Goal: Transaction & Acquisition: Obtain resource

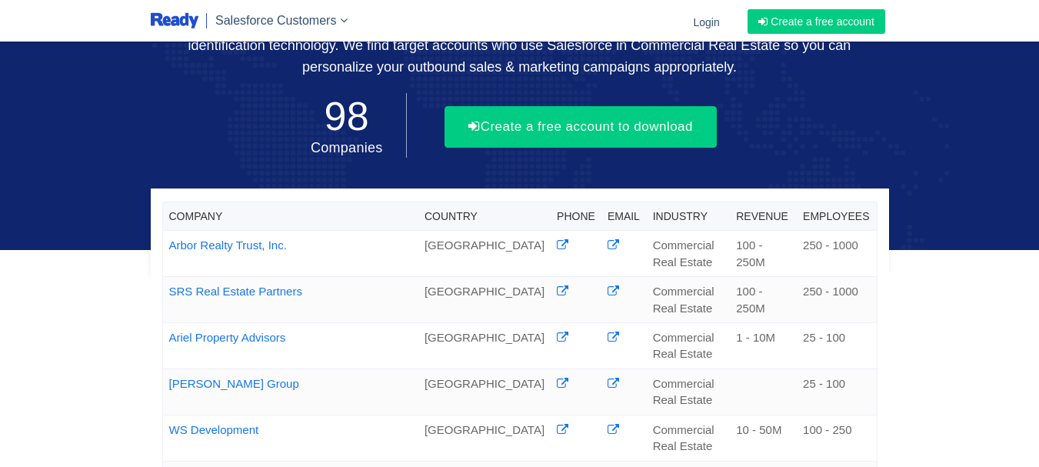
scroll to position [125, 0]
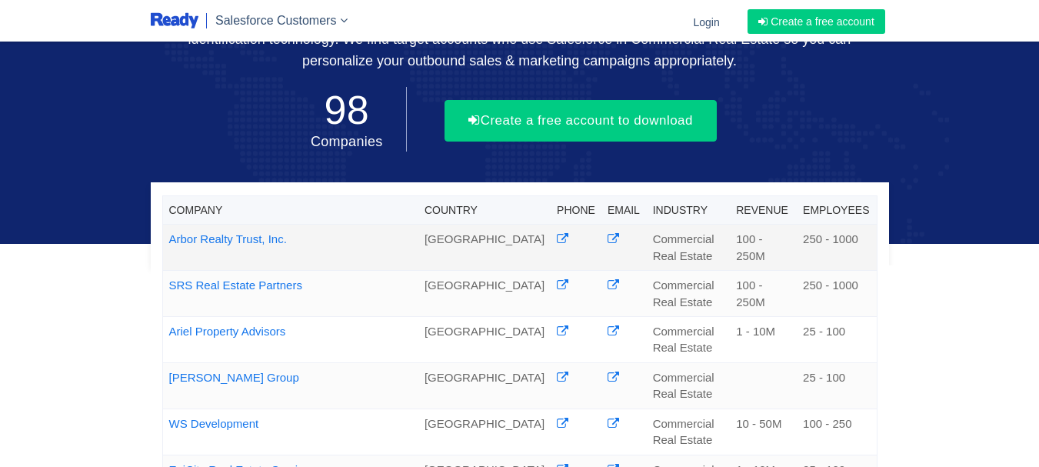
click at [231, 245] on link "Arbor Realty Trust, Inc." at bounding box center [228, 238] width 118 height 13
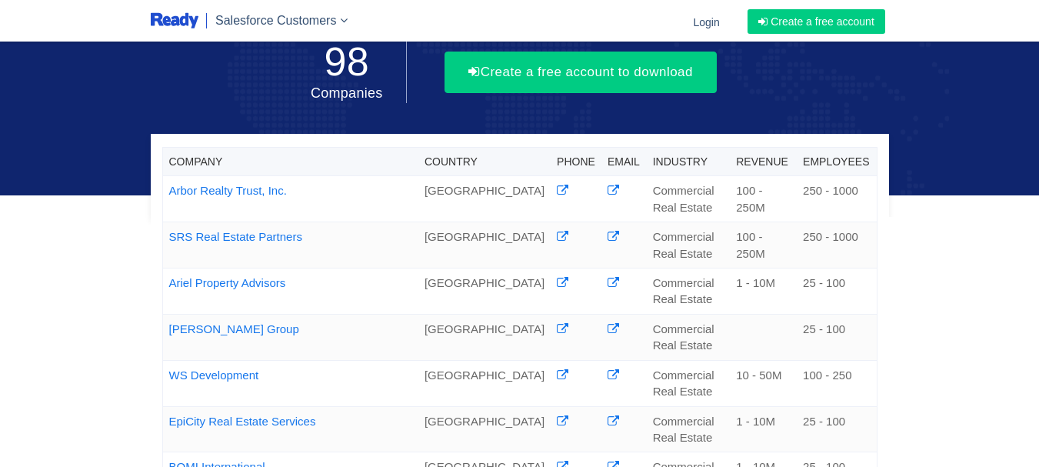
scroll to position [185, 0]
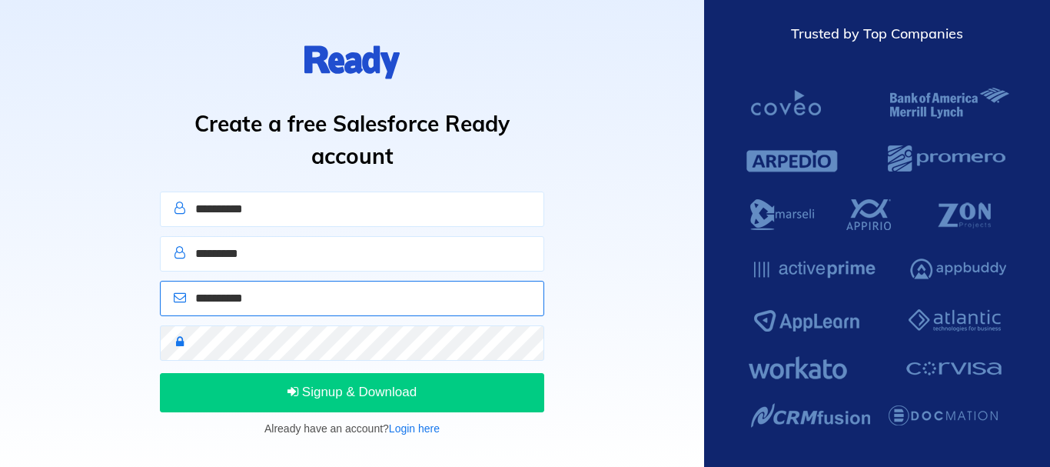
click at [280, 304] on input "email" at bounding box center [352, 298] width 384 height 35
paste input "**********"
type input "**********"
click at [248, 221] on input "text" at bounding box center [352, 208] width 384 height 35
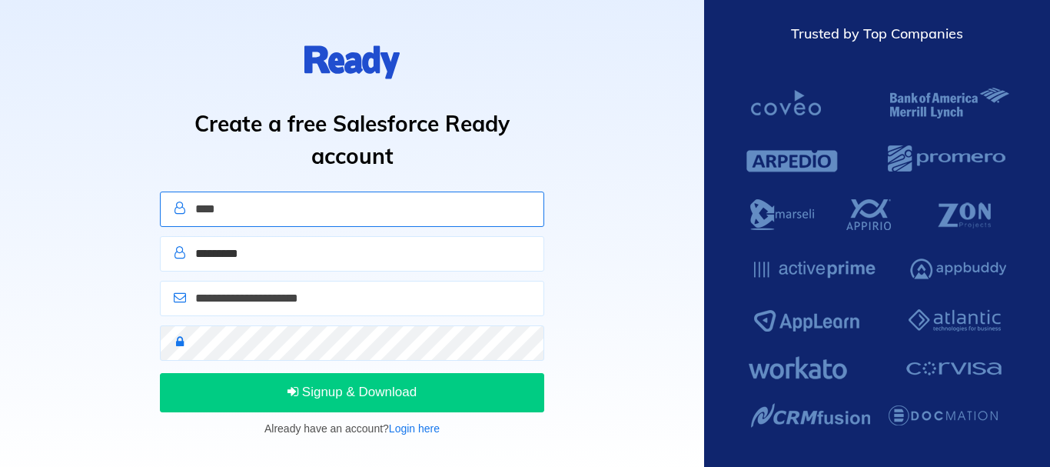
type input "****"
type input "*****"
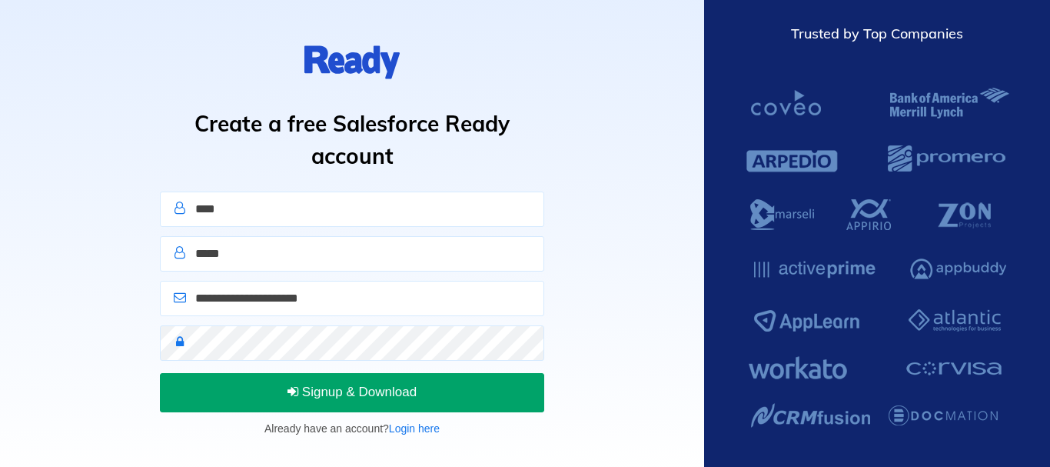
click at [400, 404] on button "Signup & Download" at bounding box center [352, 392] width 384 height 38
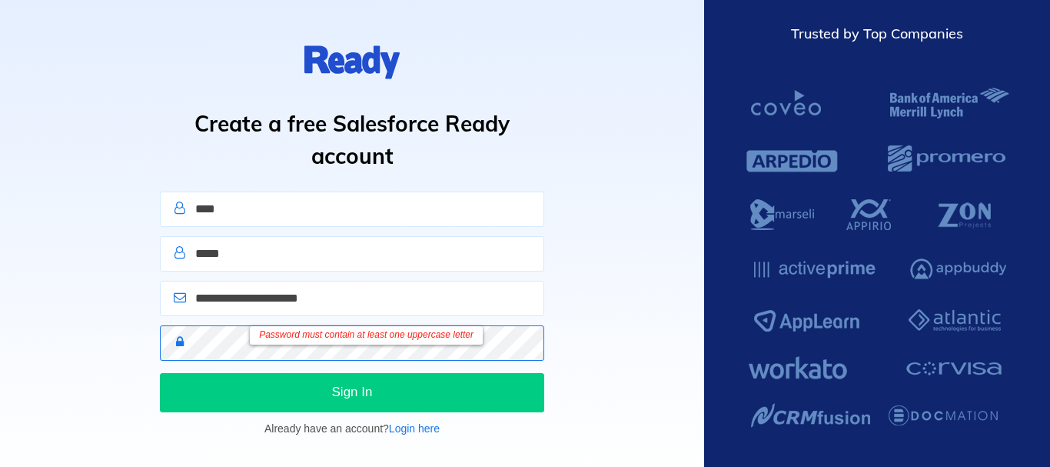
click at [187, 345] on div "Password must contain at least one uppercase letter" at bounding box center [352, 342] width 384 height 35
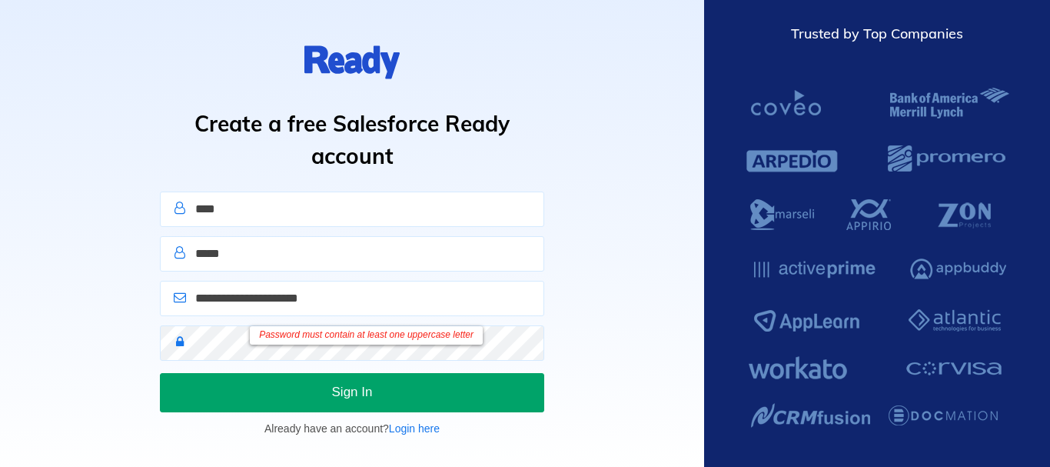
click at [265, 389] on button "Sign In" at bounding box center [352, 392] width 384 height 38
click at [282, 388] on button "Sign In" at bounding box center [352, 392] width 384 height 38
click at [294, 392] on button "Sign In" at bounding box center [352, 392] width 384 height 38
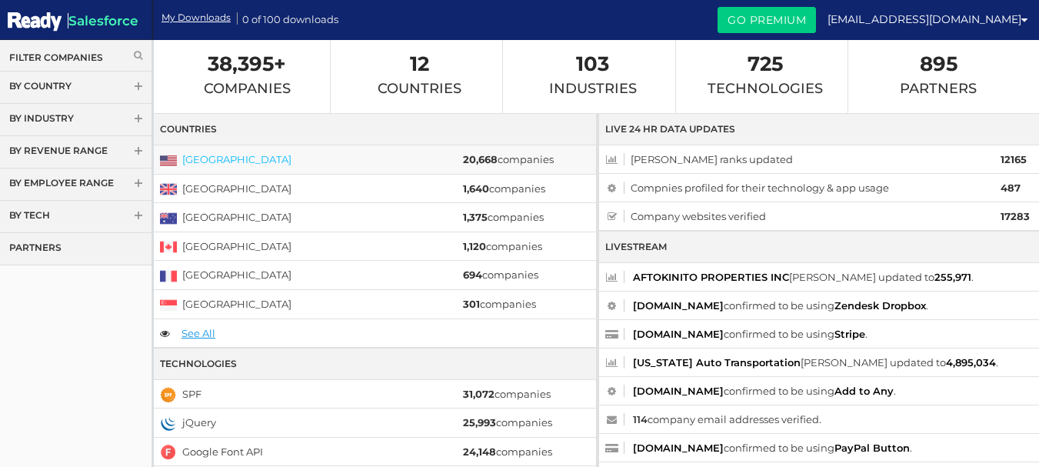
click at [226, 160] on link "[GEOGRAPHIC_DATA]" at bounding box center [236, 159] width 109 height 12
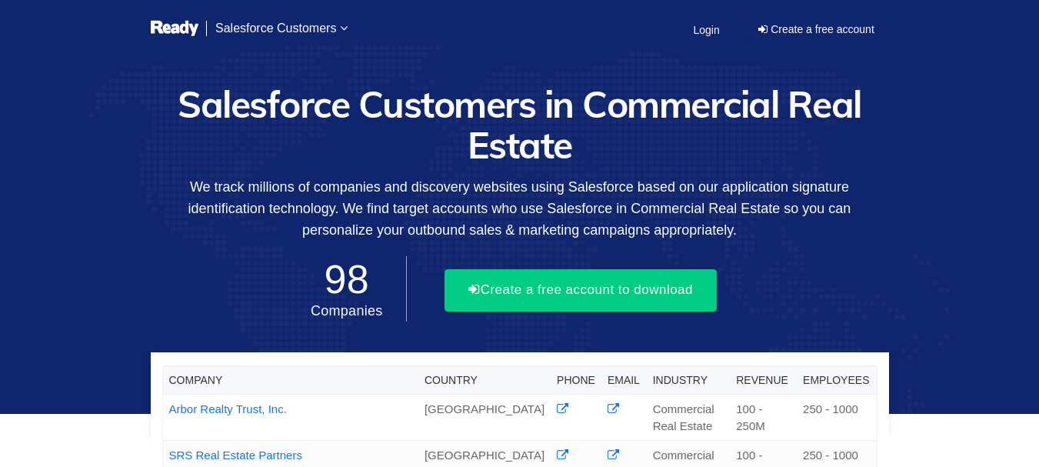
scroll to position [226, 0]
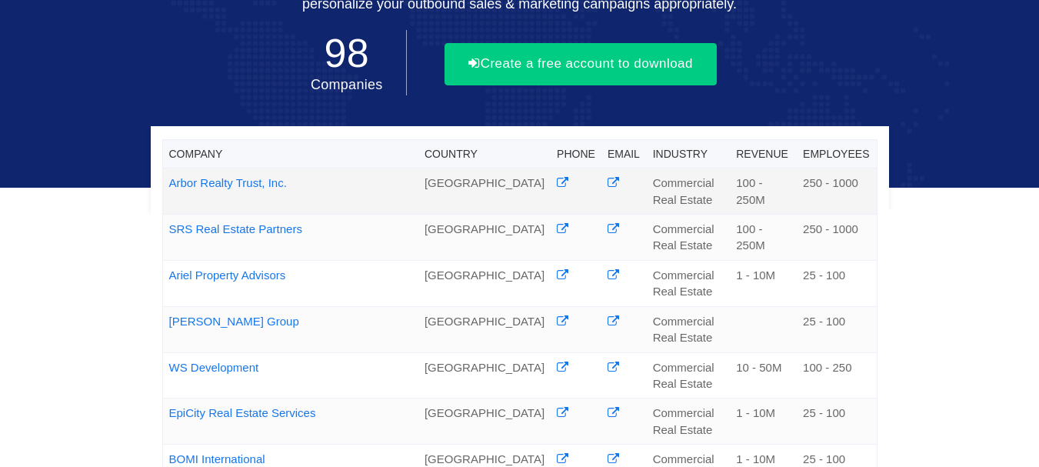
click at [258, 178] on link "Arbor Realty Trust, Inc." at bounding box center [228, 182] width 118 height 13
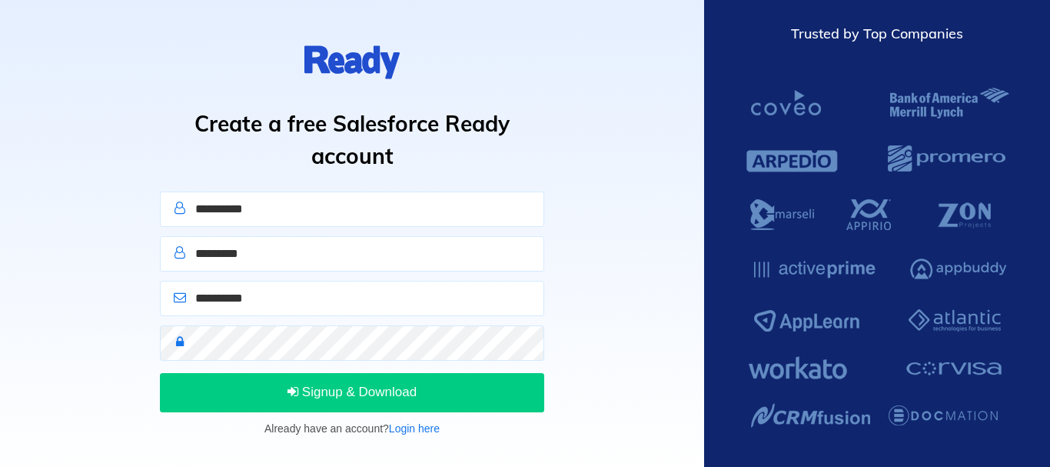
click at [277, 218] on input "text" at bounding box center [352, 208] width 384 height 35
click at [421, 429] on link "Login here" at bounding box center [414, 428] width 51 height 12
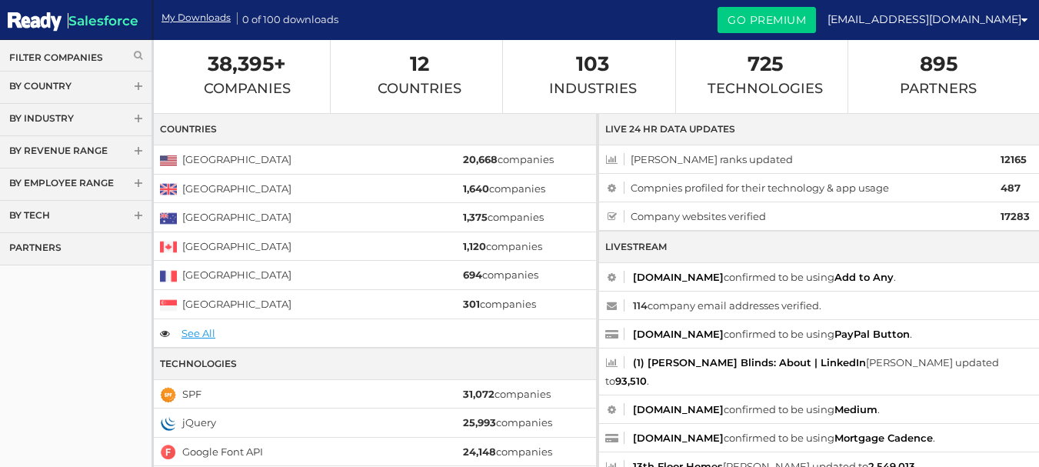
scroll to position [2, 0]
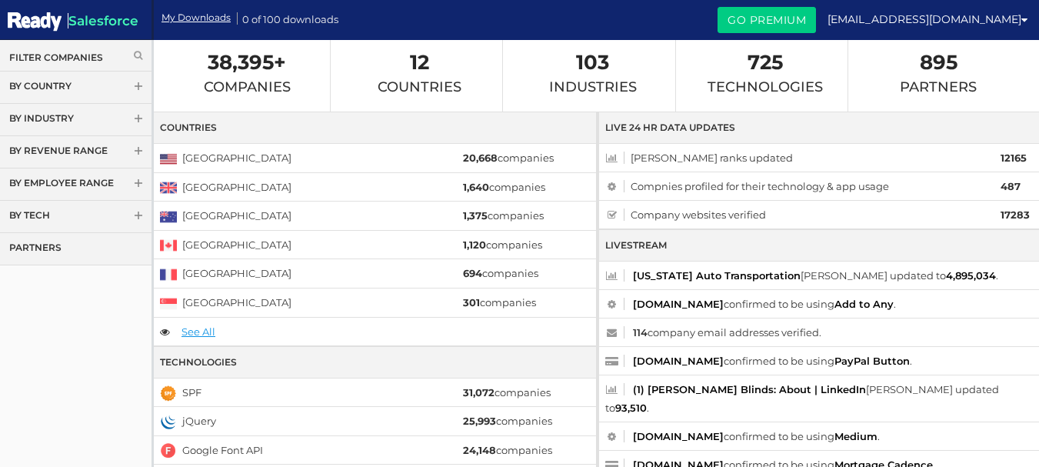
click at [135, 55] on icon at bounding box center [138, 55] width 8 height 9
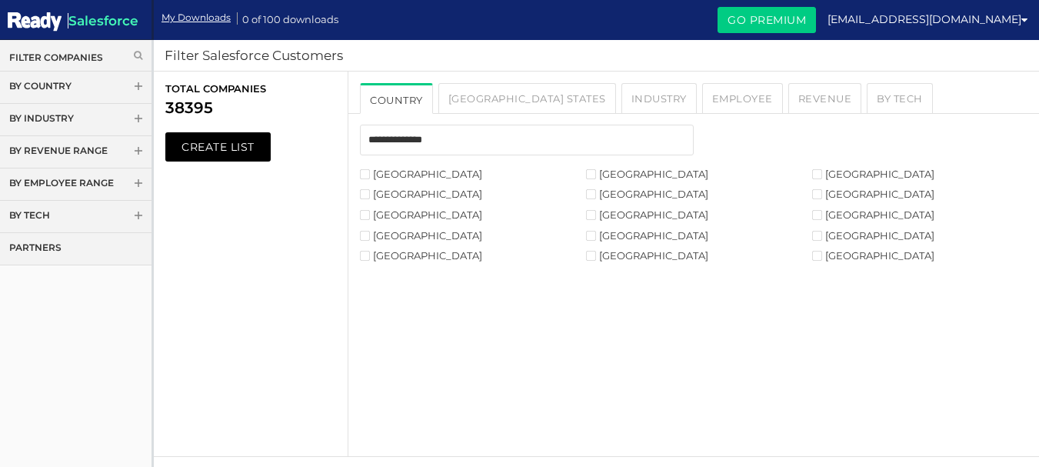
click at [372, 175] on label "[GEOGRAPHIC_DATA]" at bounding box center [421, 174] width 122 height 10
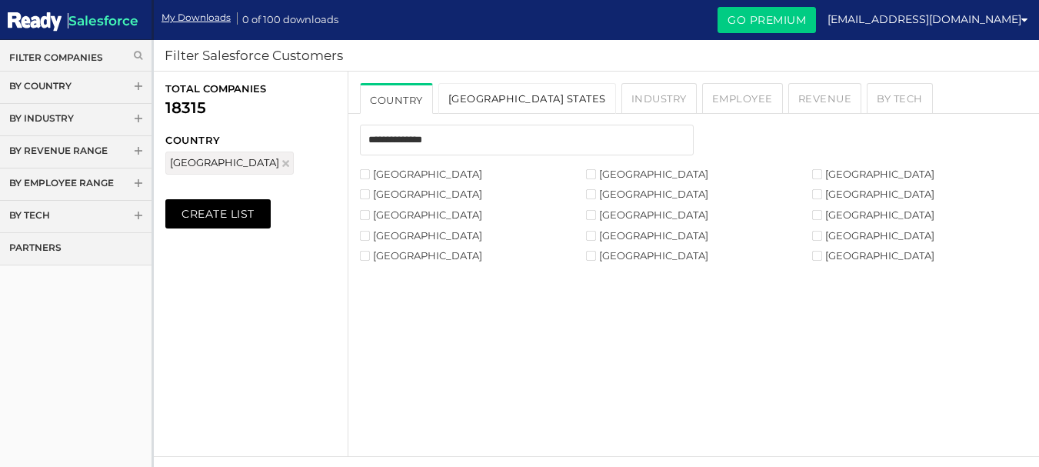
click at [498, 92] on link "USA States" at bounding box center [527, 98] width 178 height 31
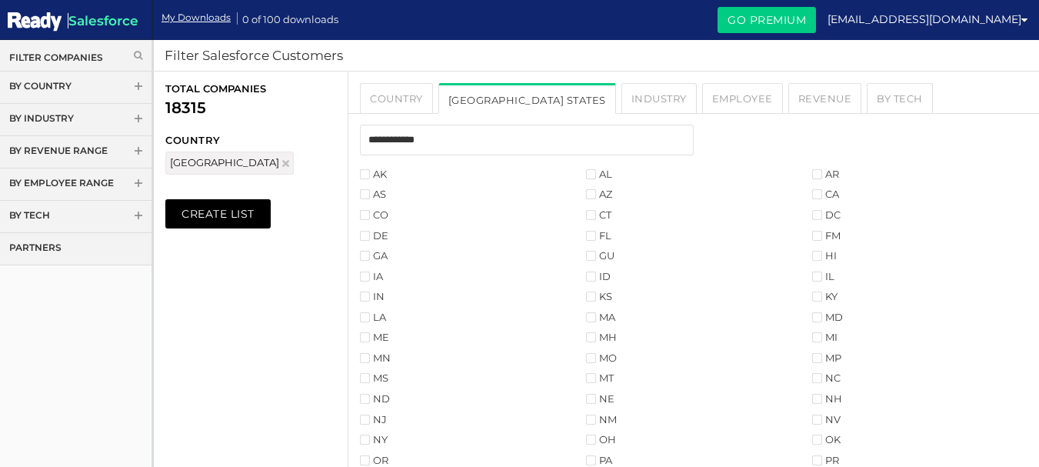
click at [498, 92] on link "[GEOGRAPHIC_DATA] States" at bounding box center [527, 98] width 178 height 31
click at [702, 108] on link "Employee" at bounding box center [742, 98] width 81 height 31
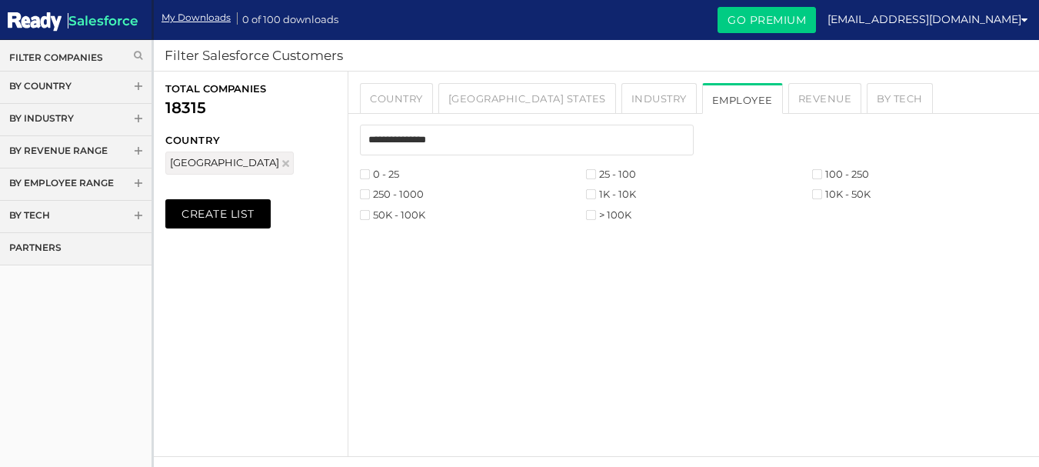
click at [372, 178] on label "0 - 25" at bounding box center [379, 174] width 39 height 10
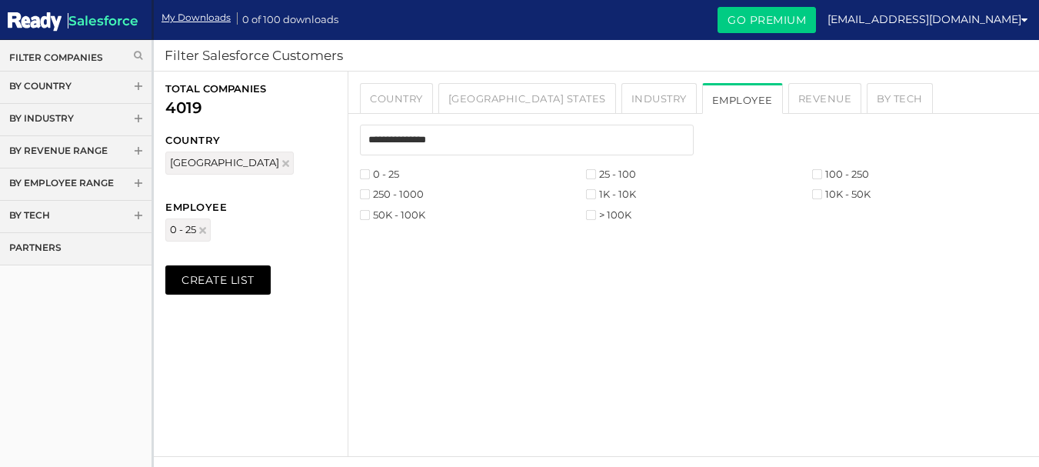
click at [418, 190] on label "250 - 1000" at bounding box center [392, 194] width 64 height 10
click at [607, 172] on label "25 - 100" at bounding box center [611, 174] width 50 height 10
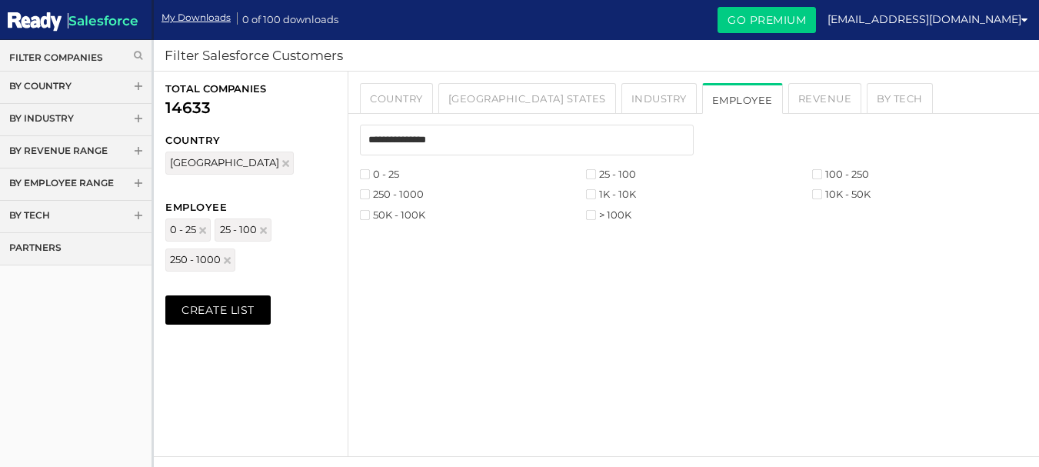
click at [824, 169] on label "100 - 250" at bounding box center [840, 174] width 57 height 10
click at [75, 112] on link "By Industry" at bounding box center [75, 120] width 151 height 32
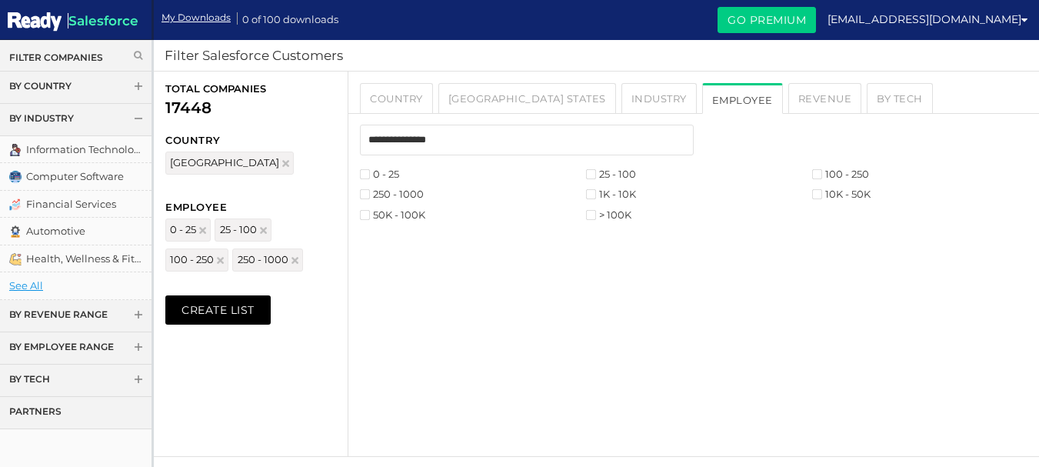
click at [117, 372] on link "By Tech" at bounding box center [75, 380] width 151 height 32
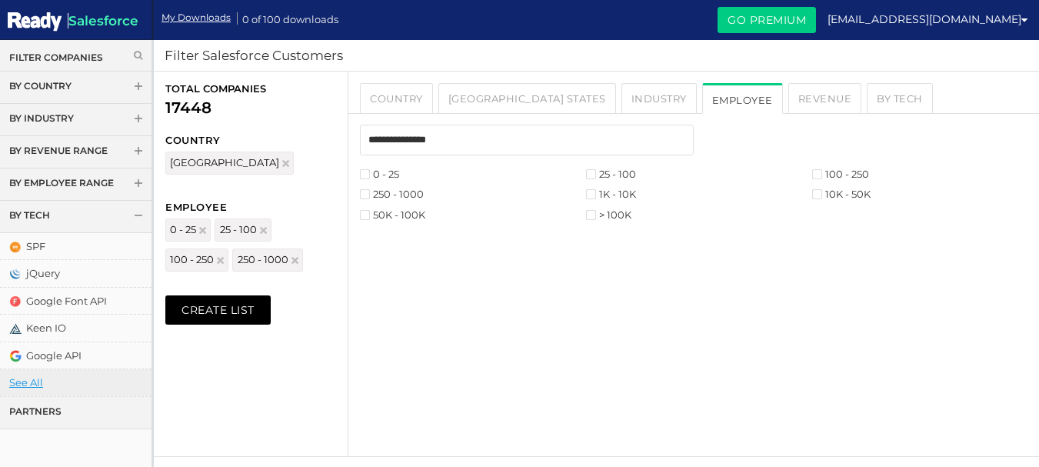
click at [40, 384] on link "See All" at bounding box center [75, 382] width 151 height 27
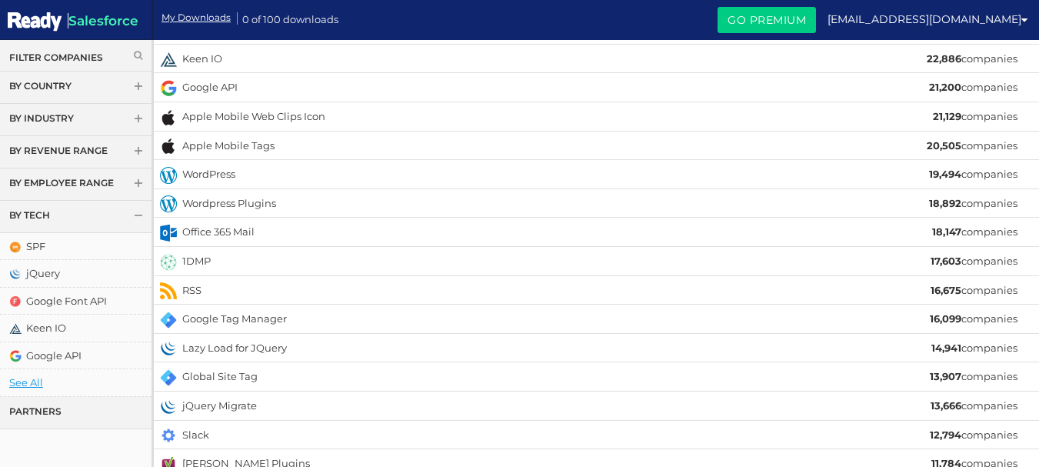
scroll to position [328, 0]
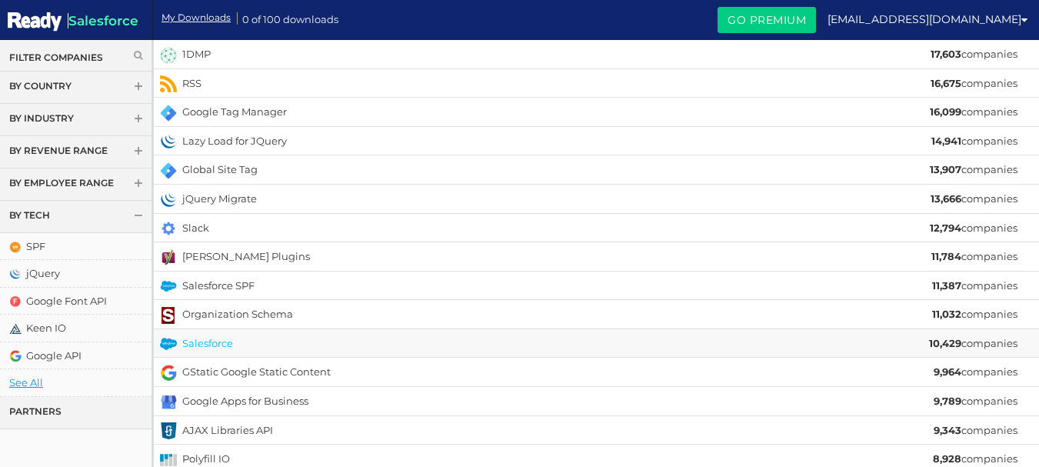
click at [208, 343] on link "Salesforce" at bounding box center [207, 343] width 51 height 12
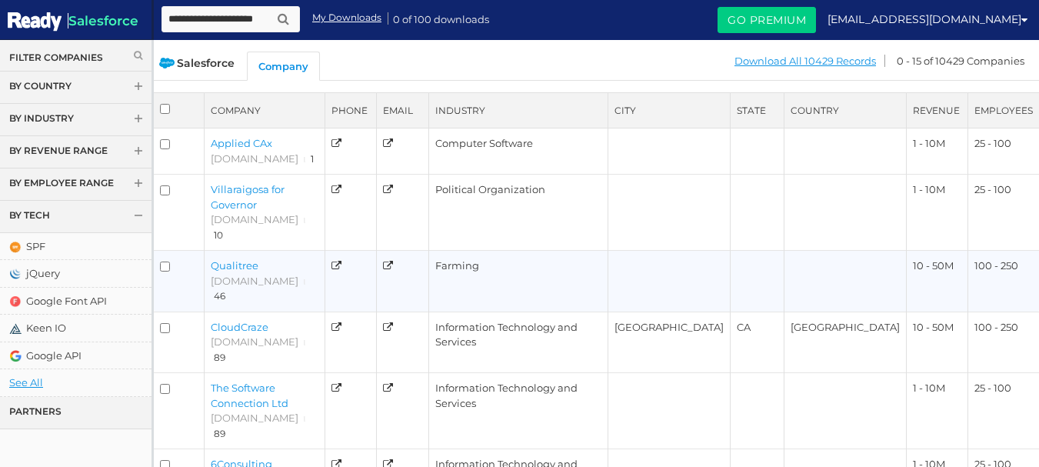
click at [239, 259] on link "Qualitree" at bounding box center [235, 265] width 48 height 12
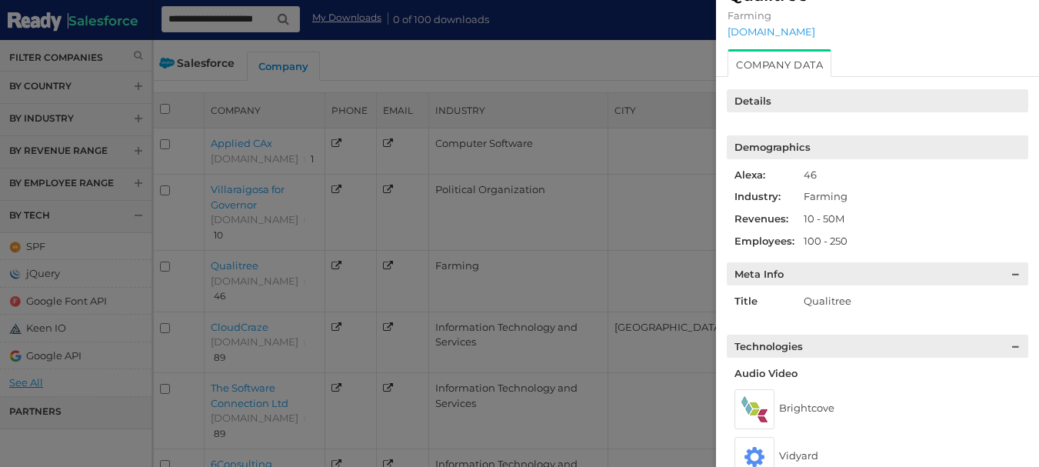
scroll to position [15, 0]
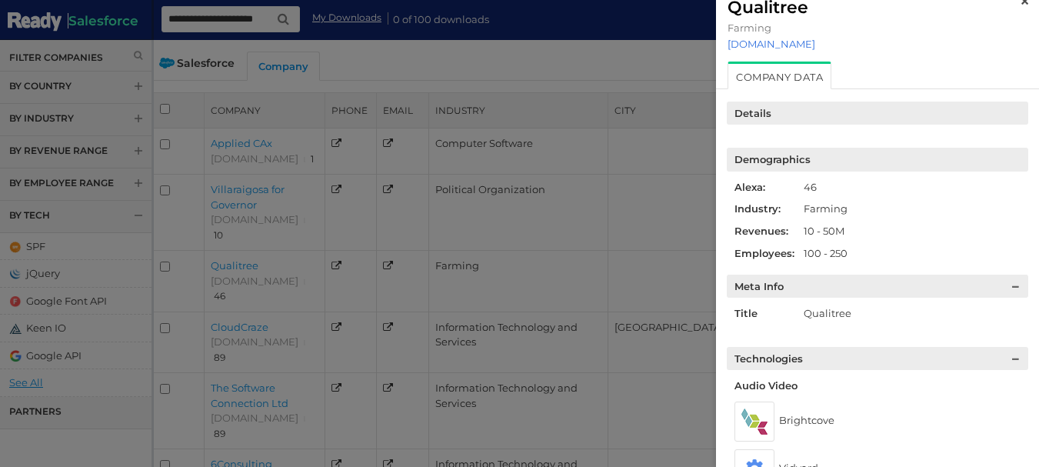
click at [768, 45] on link "[DOMAIN_NAME]" at bounding box center [877, 44] width 300 height 12
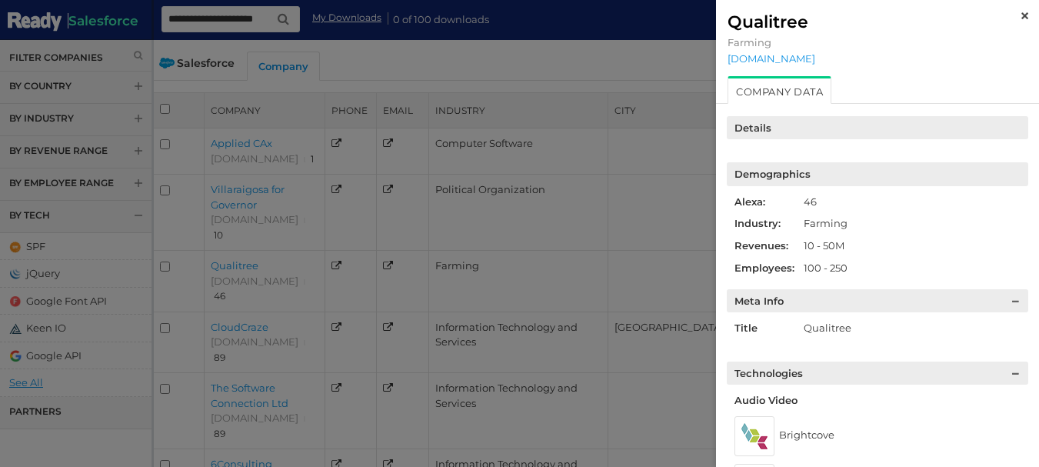
click at [1021, 19] on img at bounding box center [1024, 15] width 7 height 7
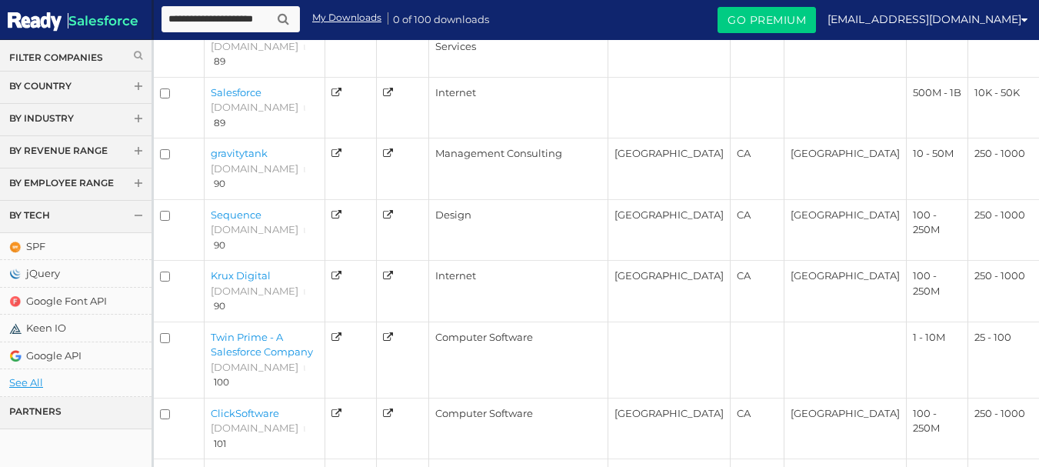
scroll to position [452, 0]
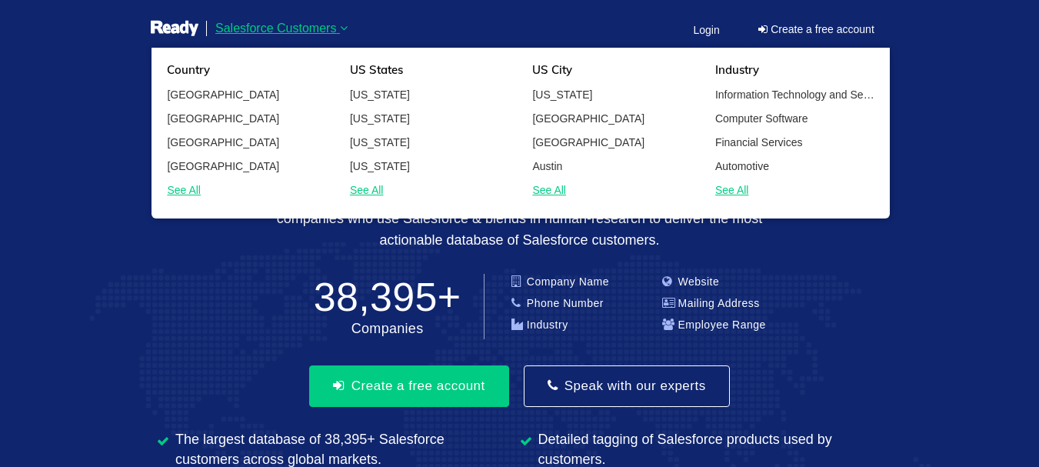
click at [345, 30] on icon at bounding box center [344, 28] width 8 height 12
click at [216, 90] on link "[GEOGRAPHIC_DATA]" at bounding box center [246, 94] width 183 height 18
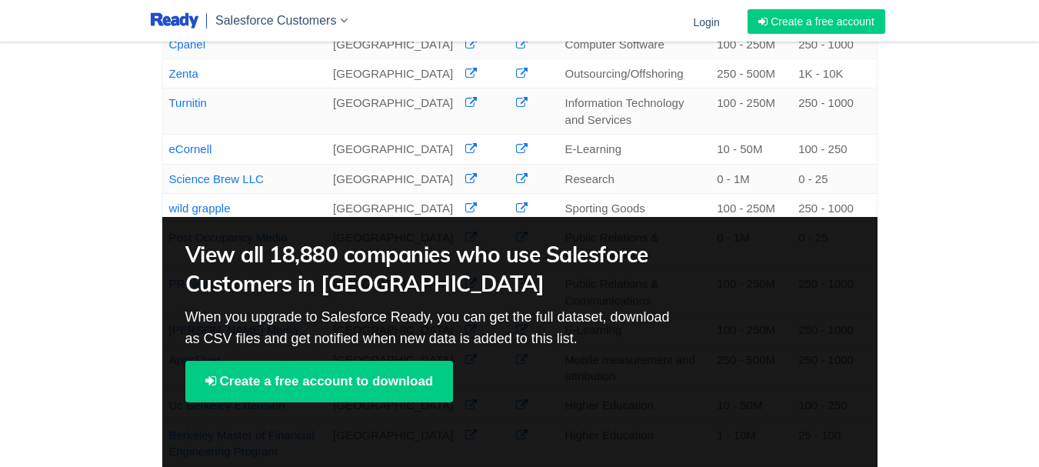
scroll to position [631, 0]
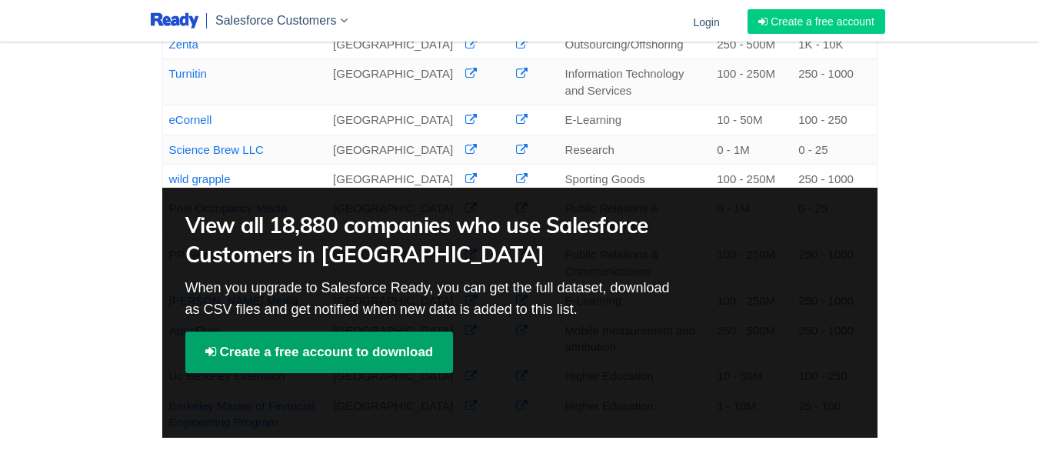
click at [388, 331] on link "Create a free account to download" at bounding box center [319, 352] width 268 height 42
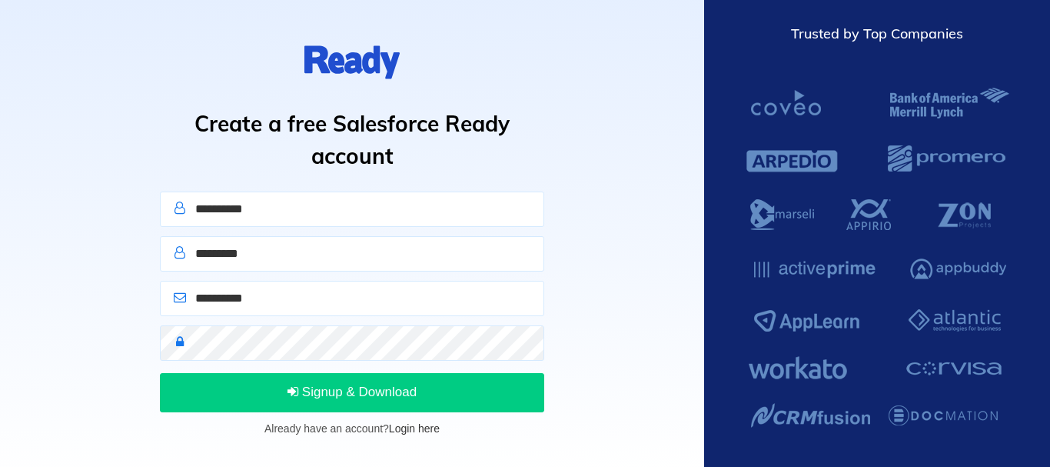
click at [416, 433] on link "Login here" at bounding box center [414, 428] width 51 height 12
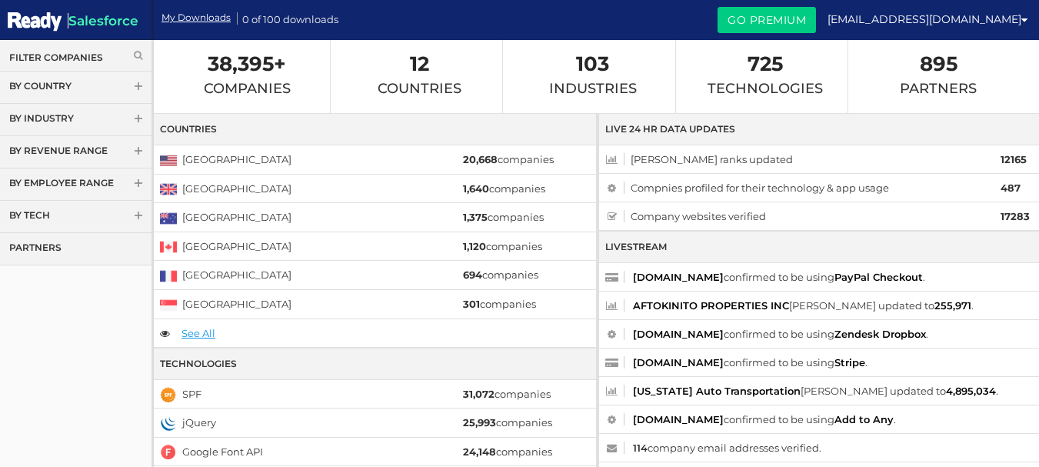
click at [141, 88] on span at bounding box center [138, 88] width 11 height 12
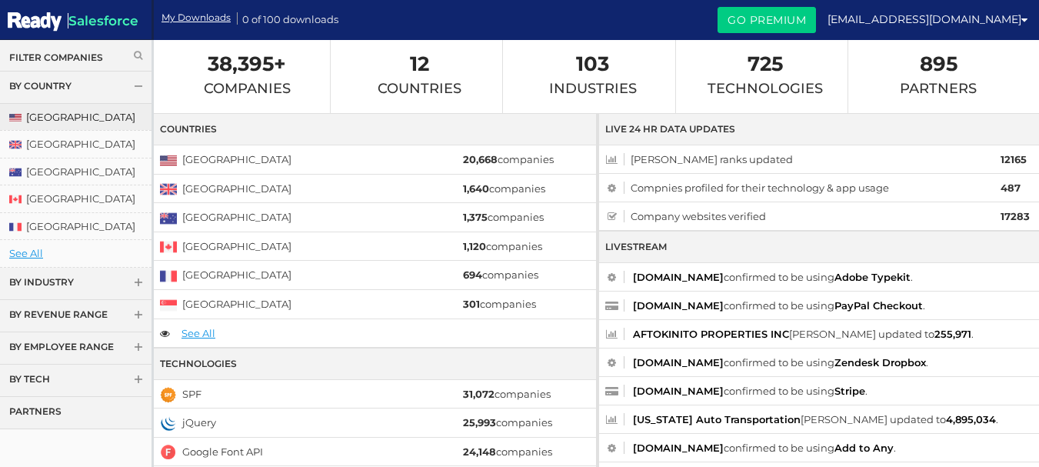
click at [96, 113] on link "[GEOGRAPHIC_DATA]" at bounding box center [75, 117] width 151 height 27
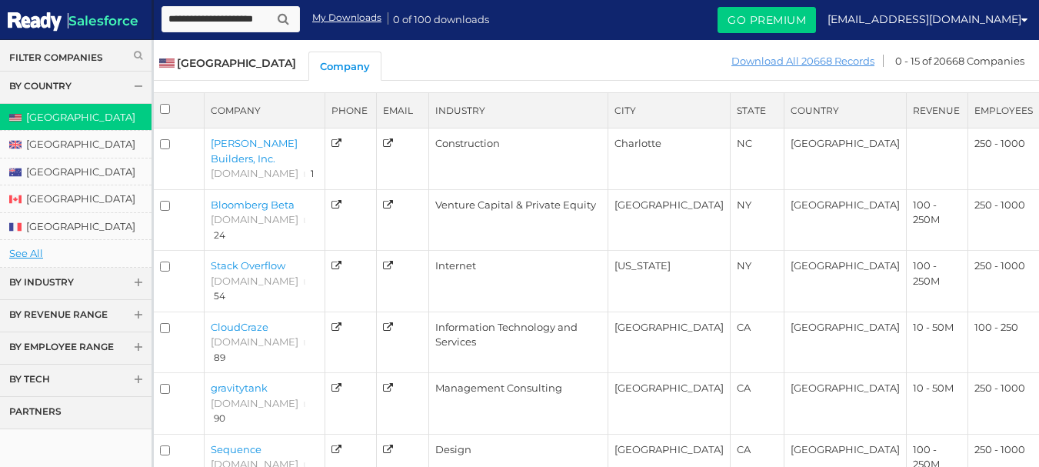
click at [810, 58] on link "Download All 20668 Records" at bounding box center [803, 61] width 145 height 19
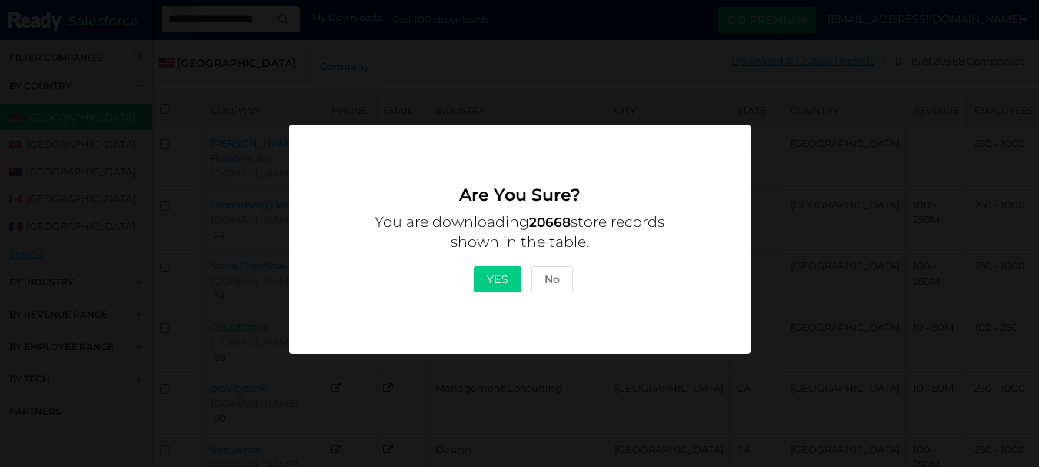
click at [504, 277] on button "Yes" at bounding box center [498, 279] width 48 height 26
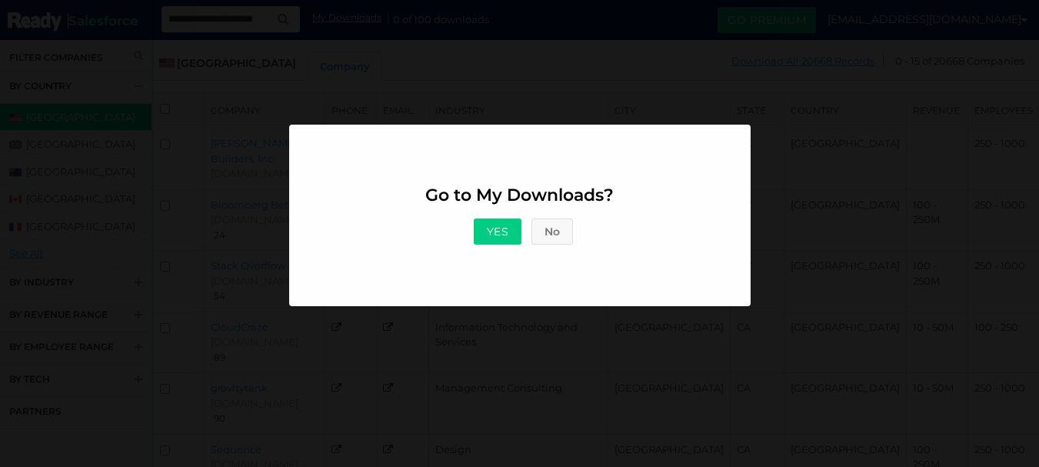
click at [551, 231] on button "No" at bounding box center [552, 231] width 42 height 26
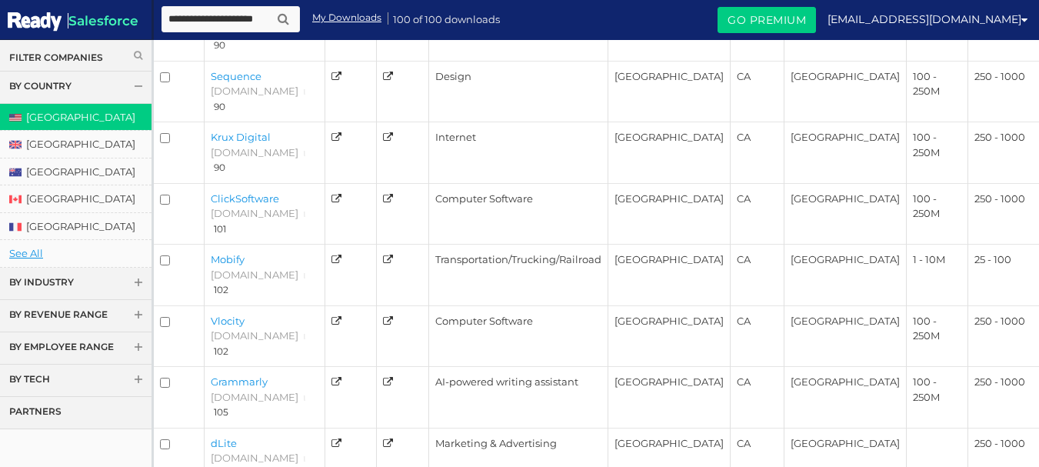
scroll to position [452, 0]
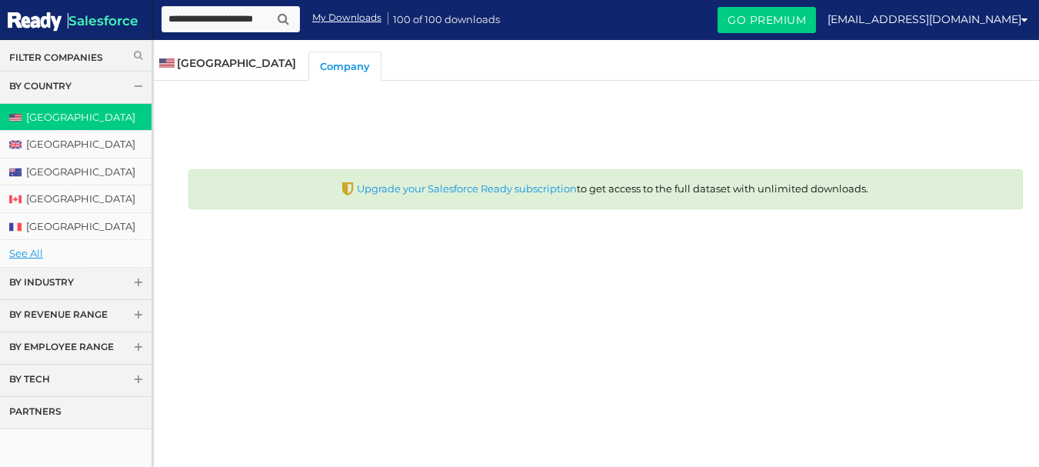
click at [226, 11] on input "text" at bounding box center [230, 19] width 138 height 26
type input "*"
type input "**********"
click at [273, 10] on button "submit" at bounding box center [283, 19] width 21 height 19
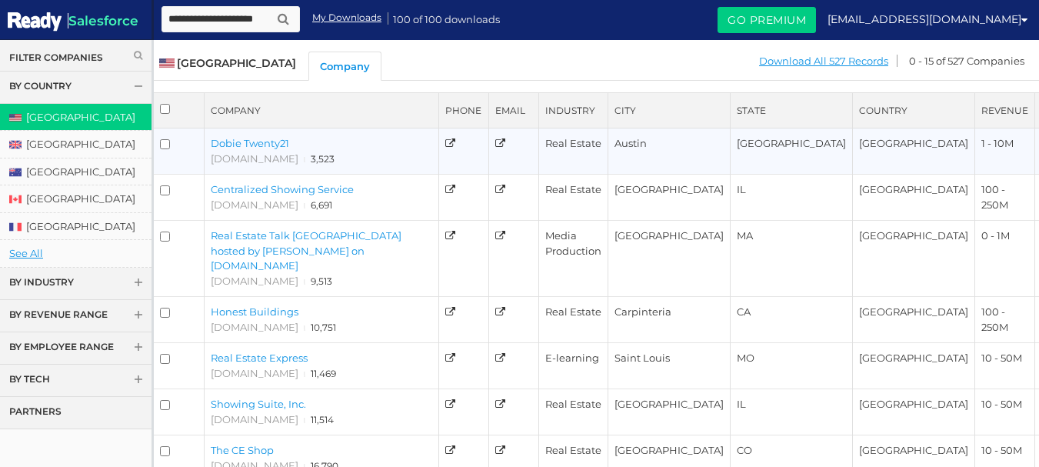
click at [243, 145] on link "Dobie Twenty21" at bounding box center [250, 143] width 78 height 12
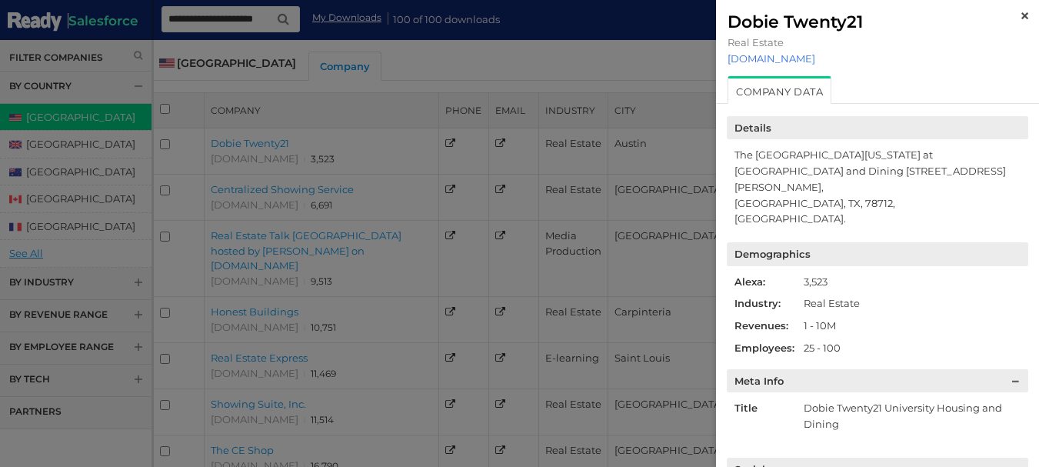
click at [778, 58] on link "[DOMAIN_NAME]" at bounding box center [877, 58] width 300 height 12
click at [434, 82] on div at bounding box center [519, 233] width 1039 height 467
click at [1021, 20] on link at bounding box center [1024, 14] width 7 height 12
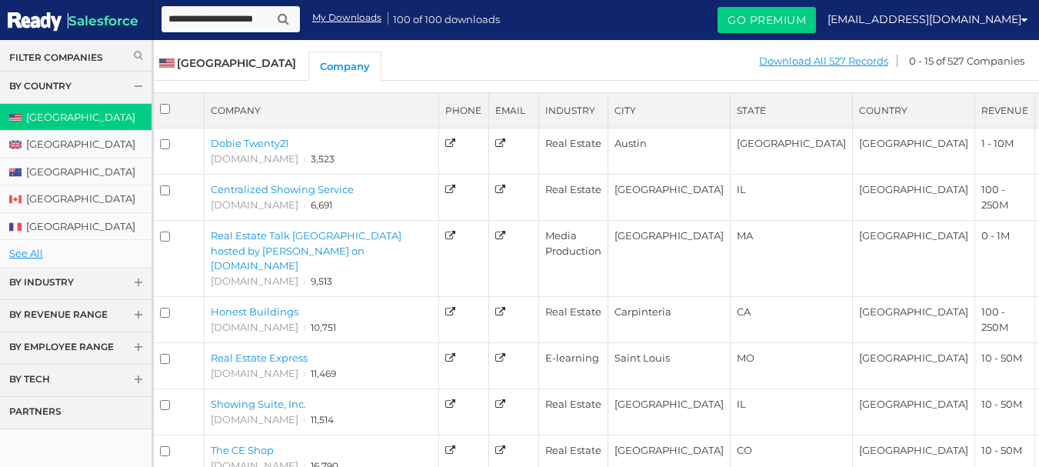
click at [268, 24] on input "text" at bounding box center [230, 19] width 138 height 26
type input "**********"
click at [273, 10] on button "submit" at bounding box center [283, 19] width 21 height 19
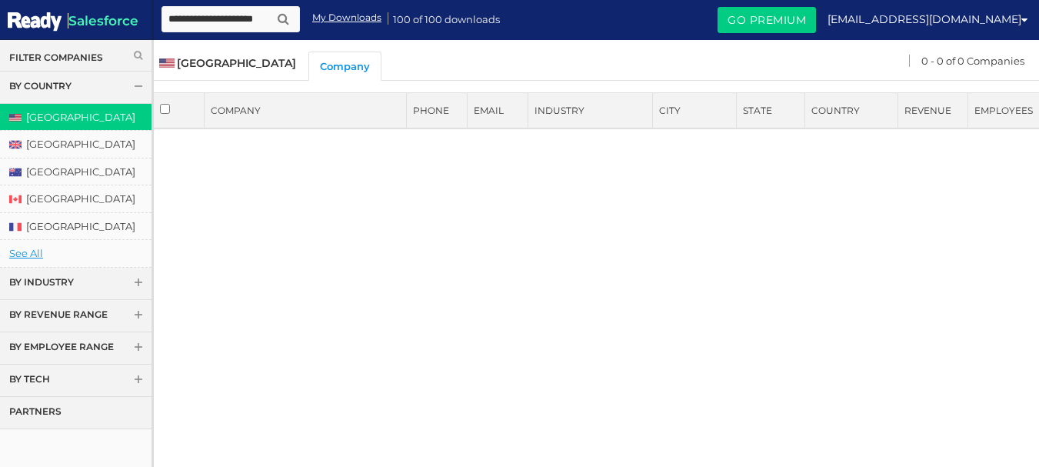
click at [219, 28] on input "text" at bounding box center [230, 19] width 138 height 26
click at [133, 287] on span at bounding box center [138, 284] width 11 height 12
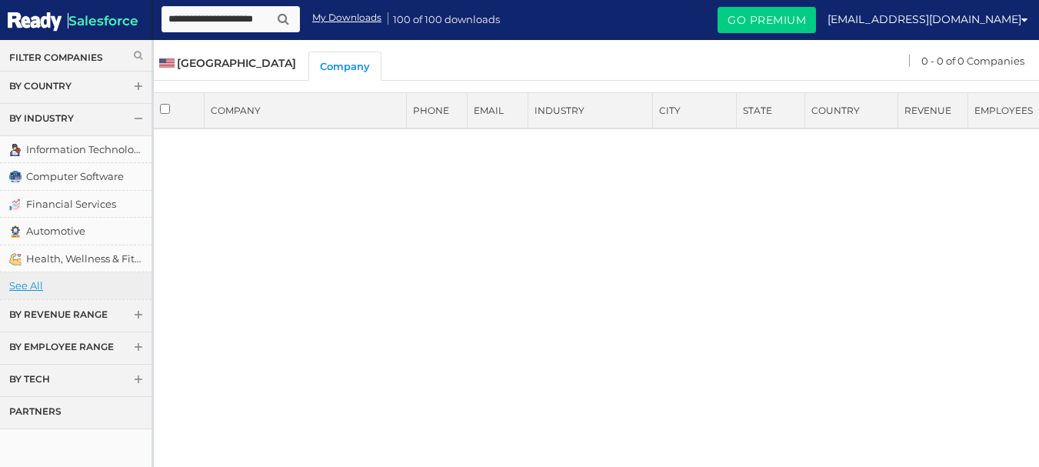
click at [24, 291] on link "See All" at bounding box center [75, 285] width 151 height 27
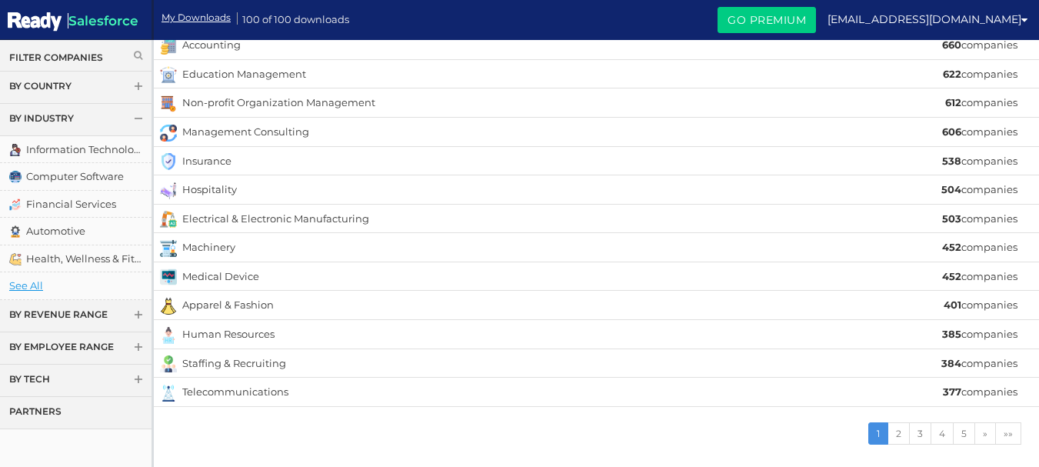
scroll to position [401, 0]
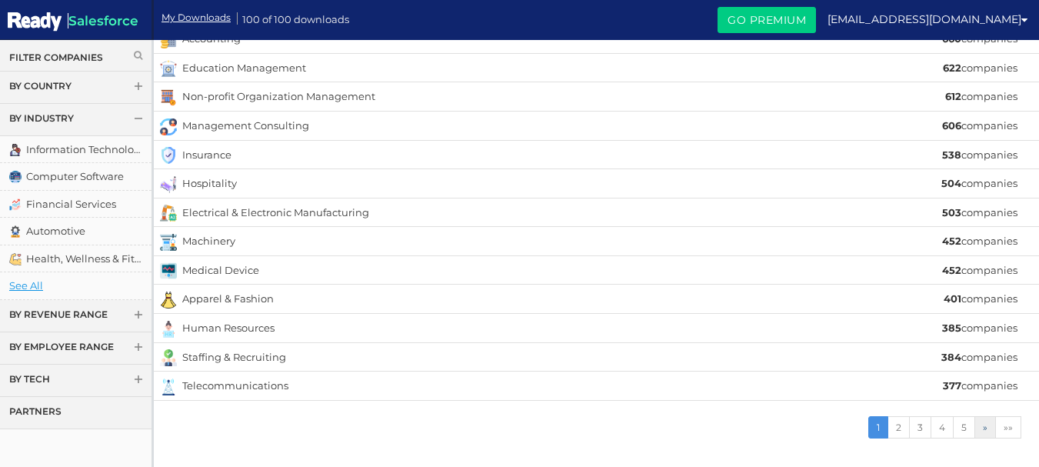
click at [990, 431] on link "»" at bounding box center [985, 427] width 22 height 22
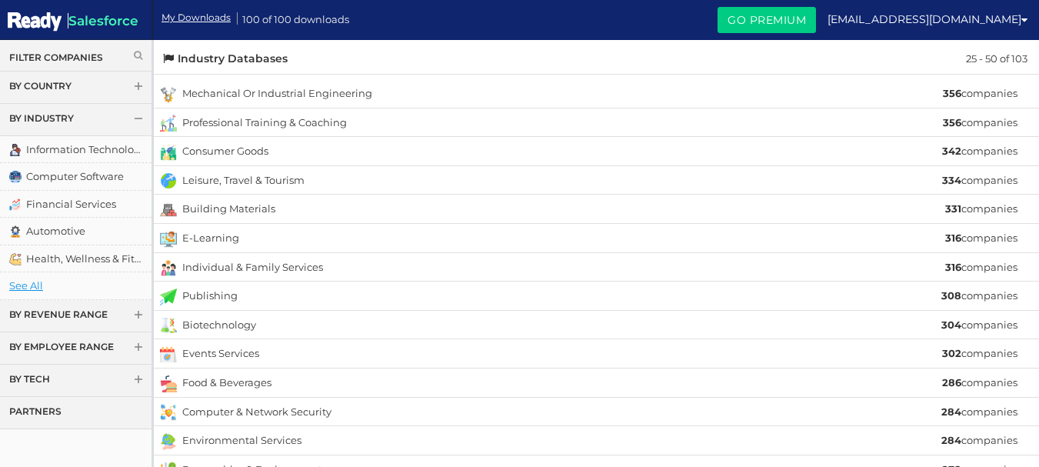
scroll to position [401, 0]
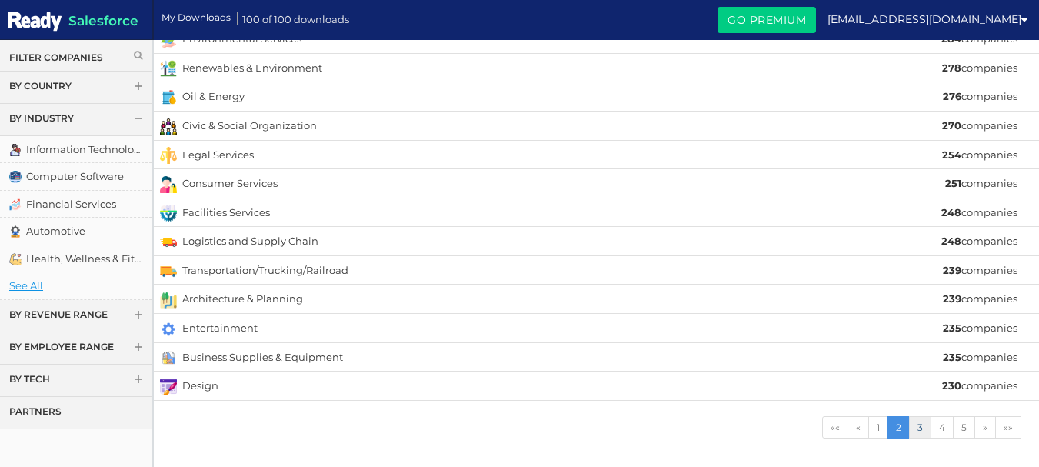
click at [924, 429] on link "3" at bounding box center [920, 427] width 22 height 22
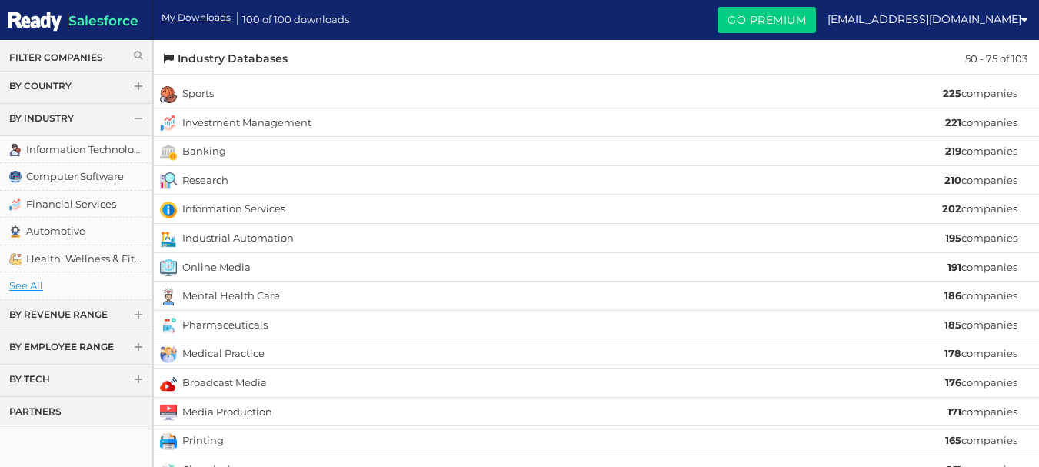
click at [122, 54] on link "Filter Companies" at bounding box center [75, 57] width 133 height 13
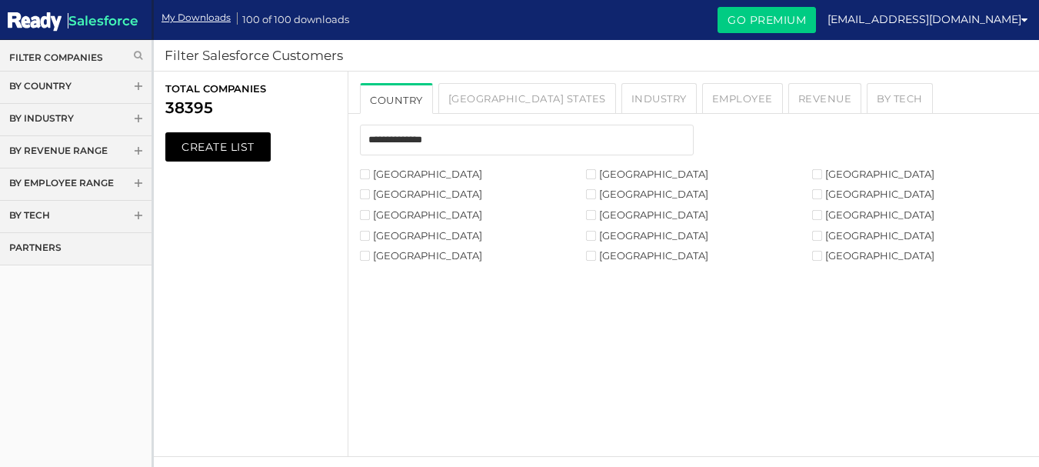
click at [371, 175] on label "[GEOGRAPHIC_DATA]" at bounding box center [421, 174] width 122 height 10
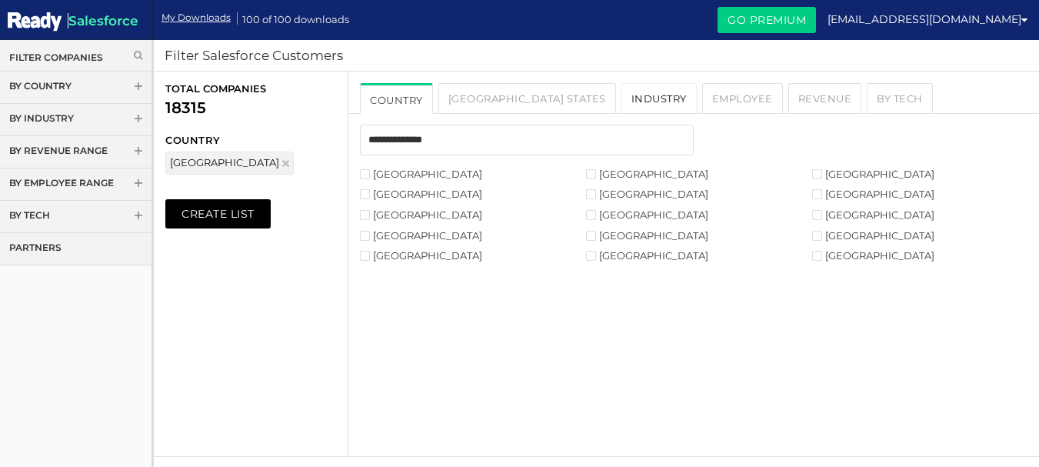
click at [621, 102] on link "Industry" at bounding box center [658, 98] width 75 height 31
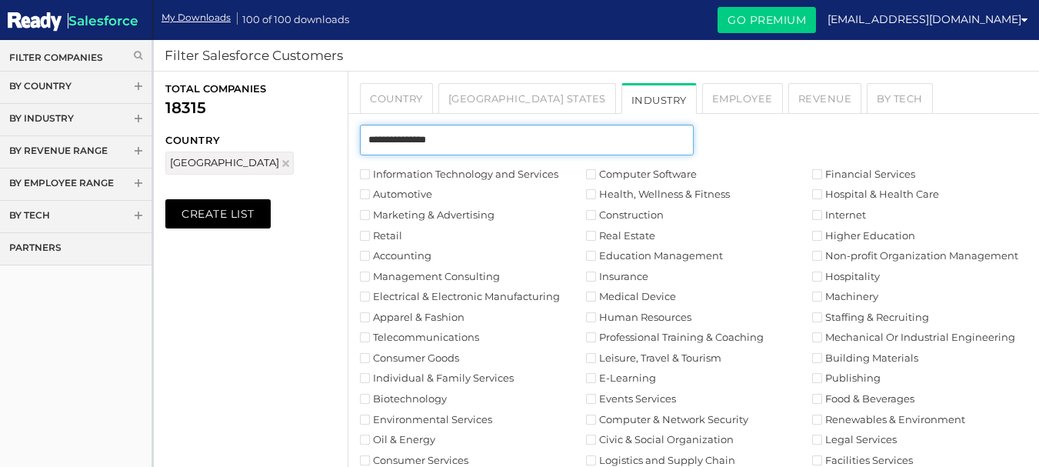
click at [518, 139] on input "text" at bounding box center [527, 140] width 334 height 31
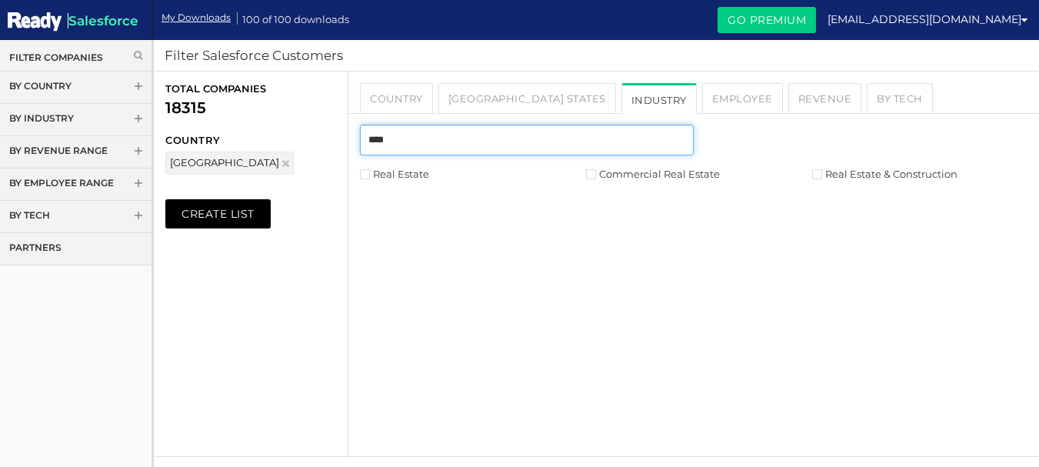
type input "****"
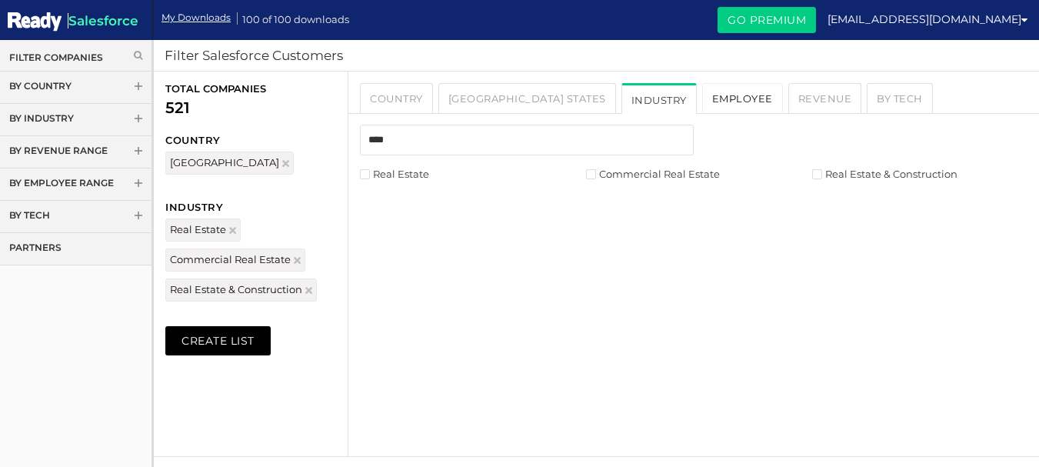
click at [702, 98] on link "Employee" at bounding box center [742, 98] width 81 height 31
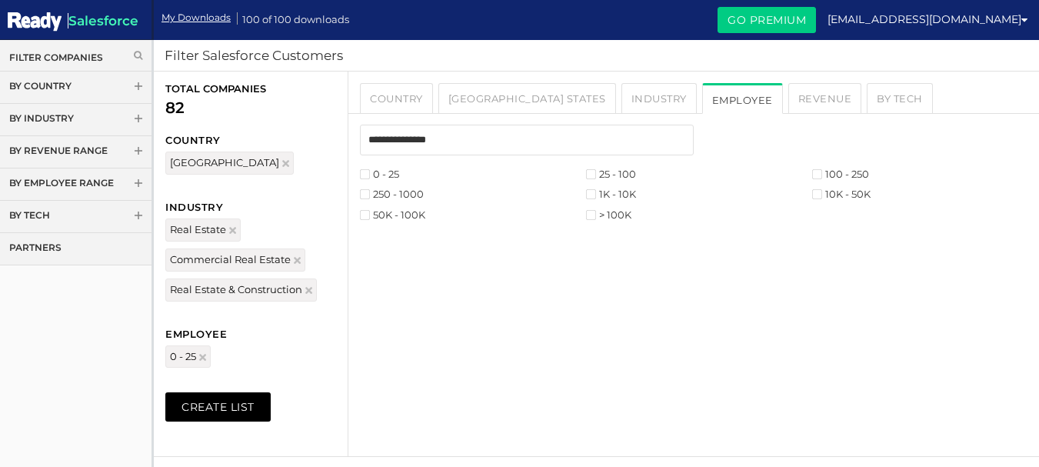
click at [599, 174] on label "25 - 100" at bounding box center [611, 174] width 50 height 10
click at [823, 173] on label "100 - 250" at bounding box center [840, 174] width 57 height 10
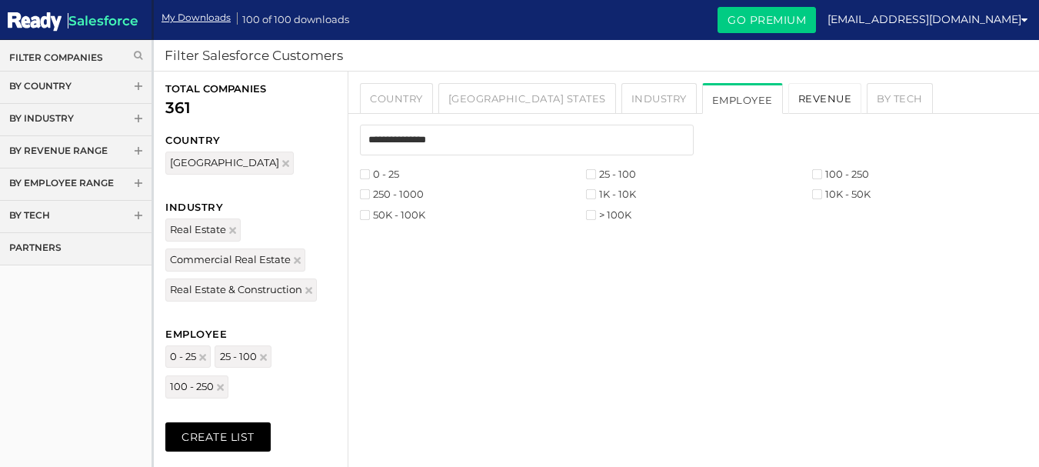
click at [788, 94] on link "Revenue" at bounding box center [825, 98] width 74 height 31
click at [867, 98] on link "By Tech" at bounding box center [900, 98] width 66 height 31
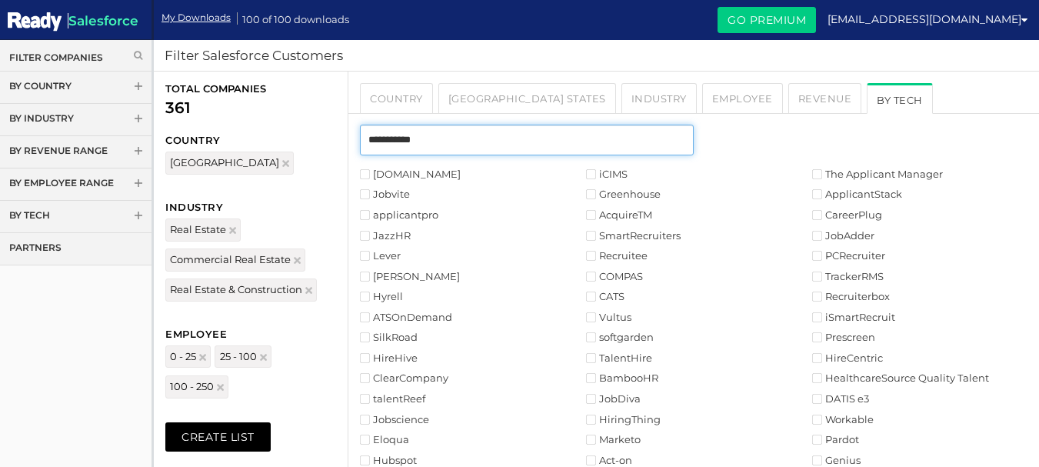
click at [568, 144] on input "text" at bounding box center [527, 140] width 334 height 31
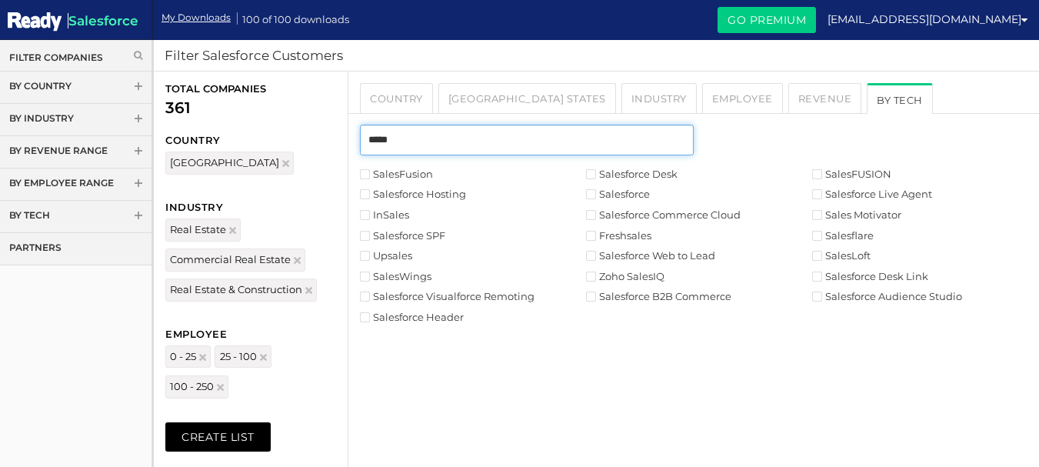
type input "*****"
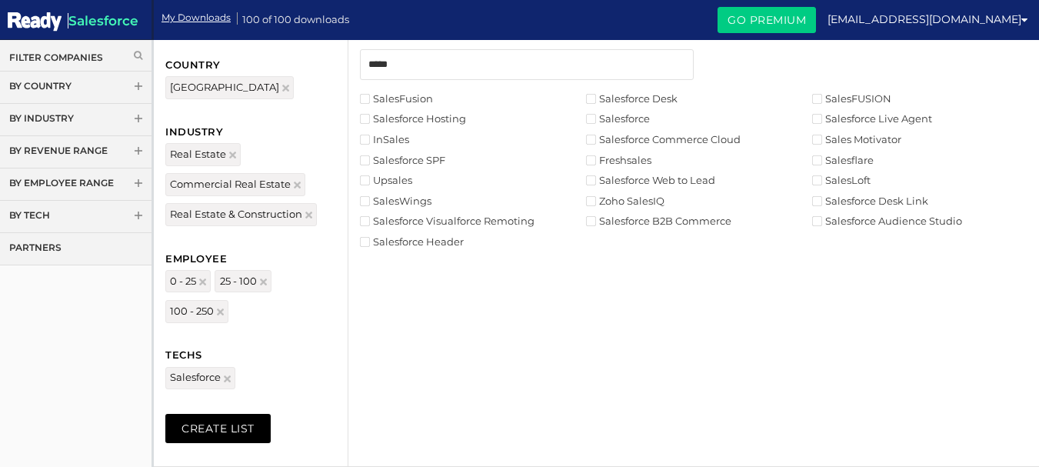
scroll to position [87, 0]
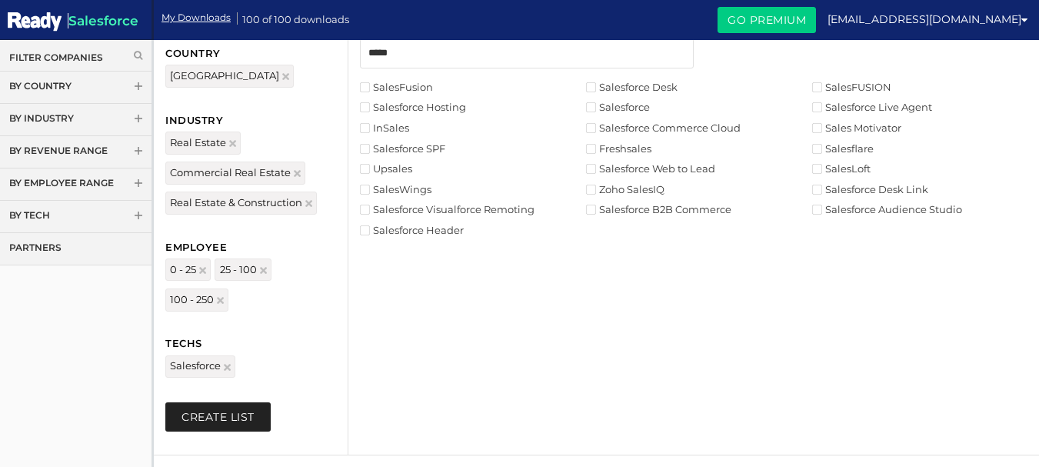
click at [227, 416] on button "Create List" at bounding box center [217, 416] width 105 height 29
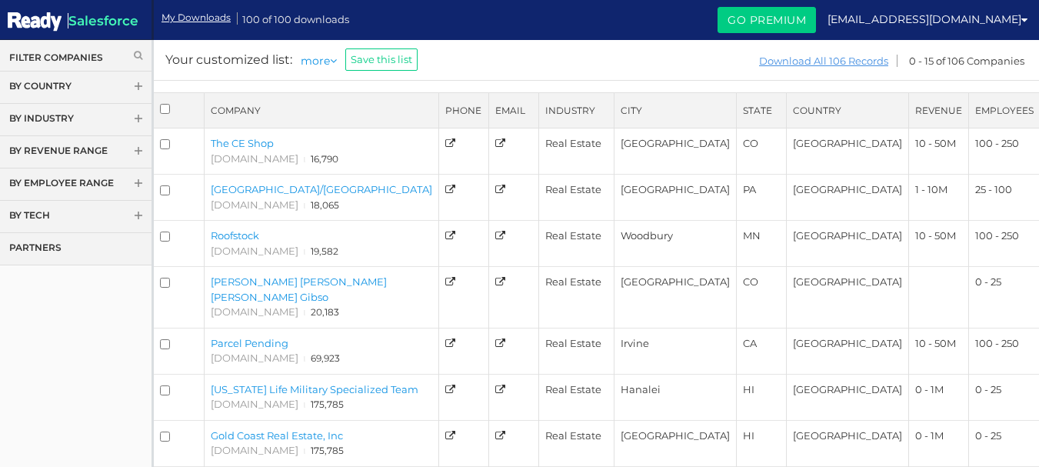
click at [830, 61] on link "Download All 106 Records" at bounding box center [823, 61] width 131 height 19
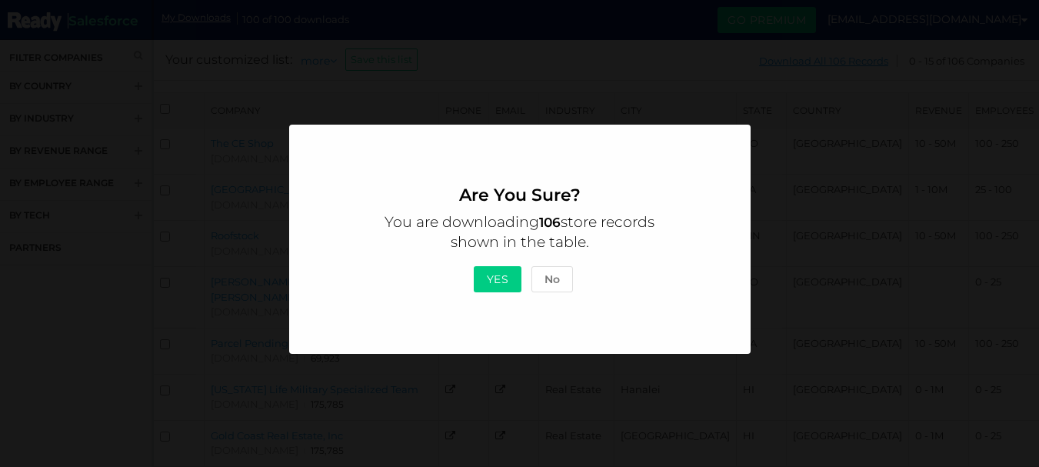
click at [501, 277] on button "Yes" at bounding box center [498, 279] width 48 height 26
click at [554, 281] on button "No" at bounding box center [552, 279] width 42 height 26
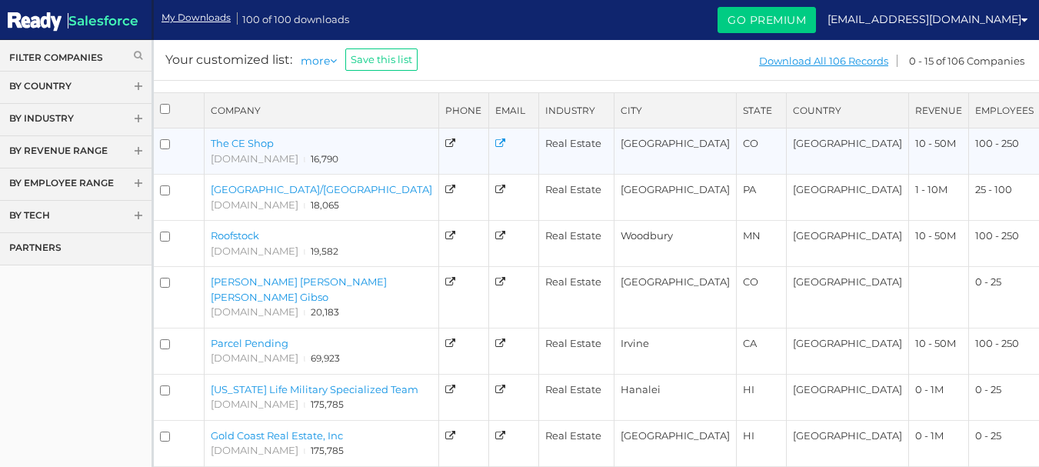
click at [495, 140] on icon at bounding box center [500, 143] width 10 height 10
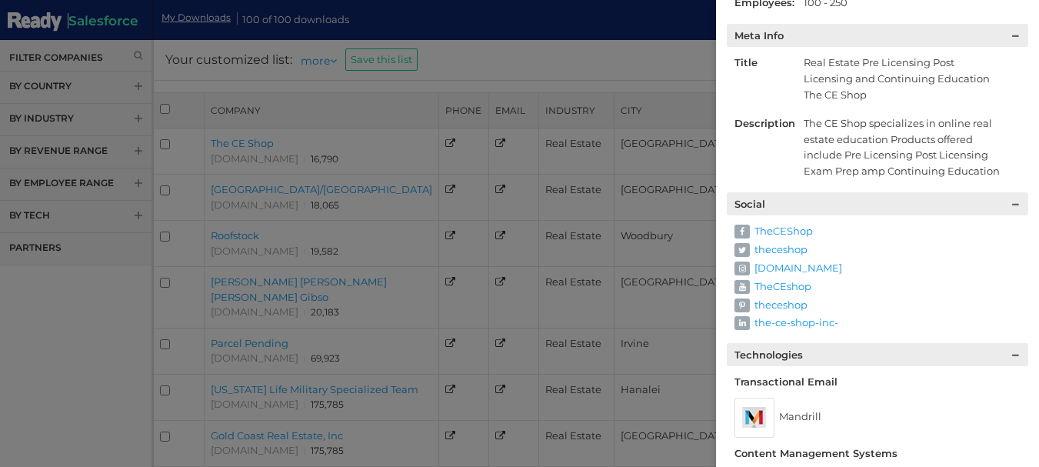
scroll to position [318, 0]
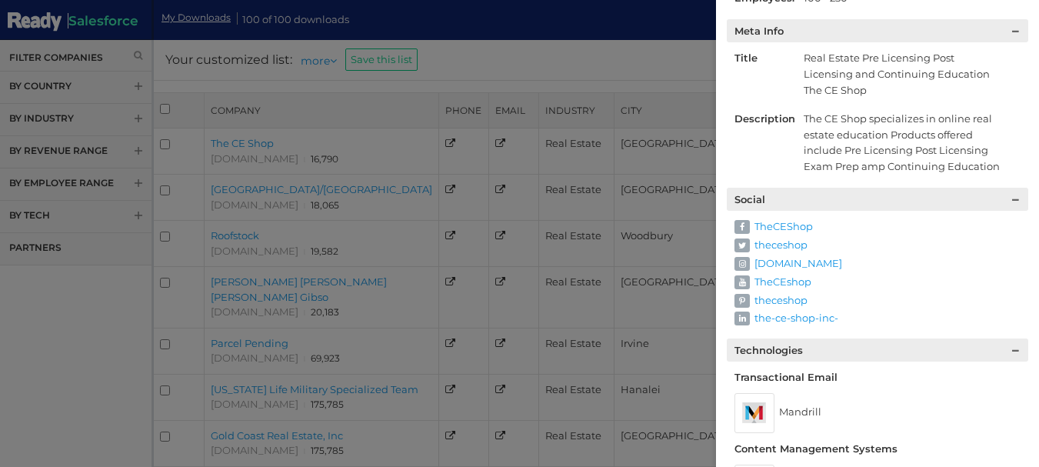
drag, startPoint x: 1024, startPoint y: 133, endPoint x: 1023, endPoint y: 147, distance: 13.9
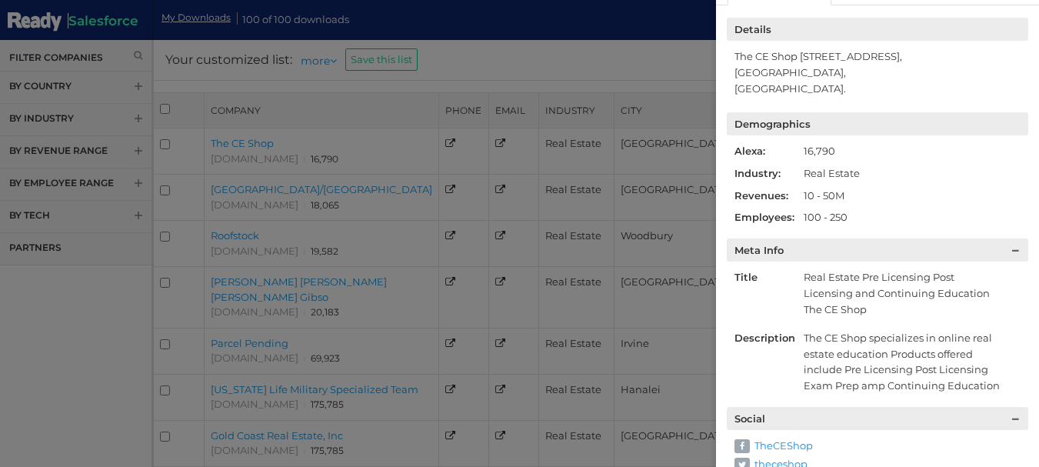
scroll to position [0, 0]
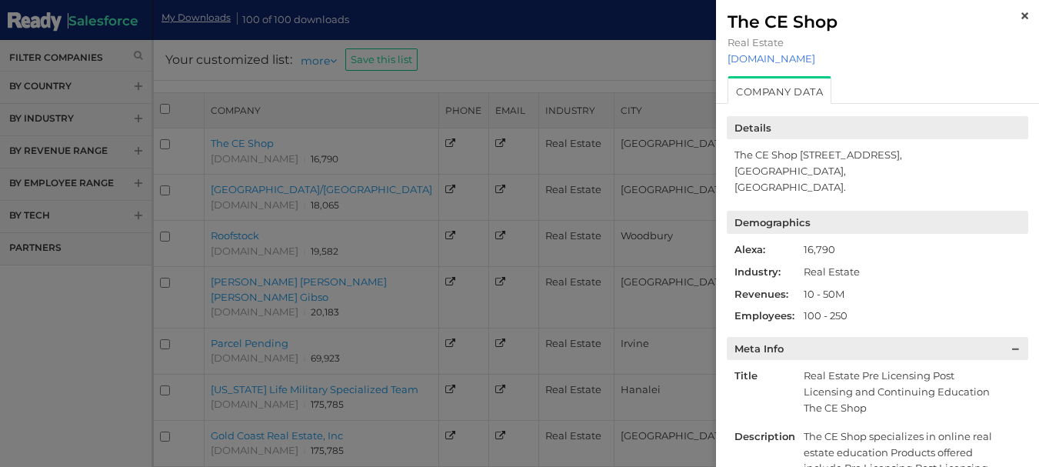
click at [788, 55] on link "[DOMAIN_NAME]" at bounding box center [877, 58] width 300 height 12
click at [1021, 18] on img at bounding box center [1024, 15] width 7 height 7
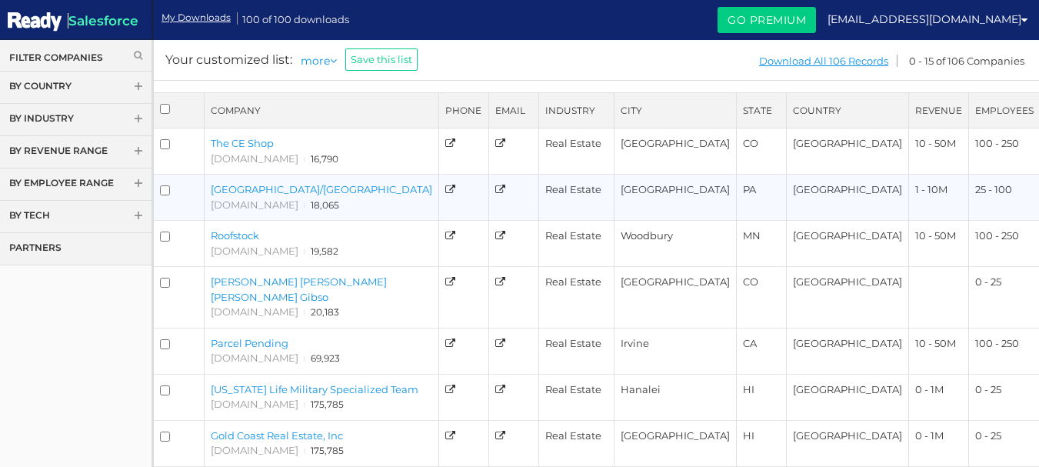
click at [370, 192] on link "[GEOGRAPHIC_DATA]/[GEOGRAPHIC_DATA]" at bounding box center [321, 189] width 221 height 12
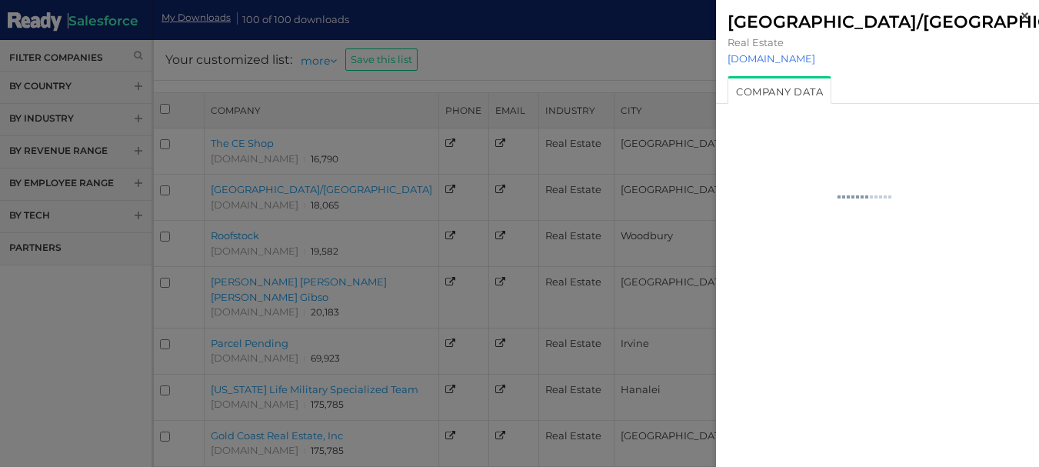
click at [771, 65] on link "[DOMAIN_NAME]" at bounding box center [877, 58] width 300 height 12
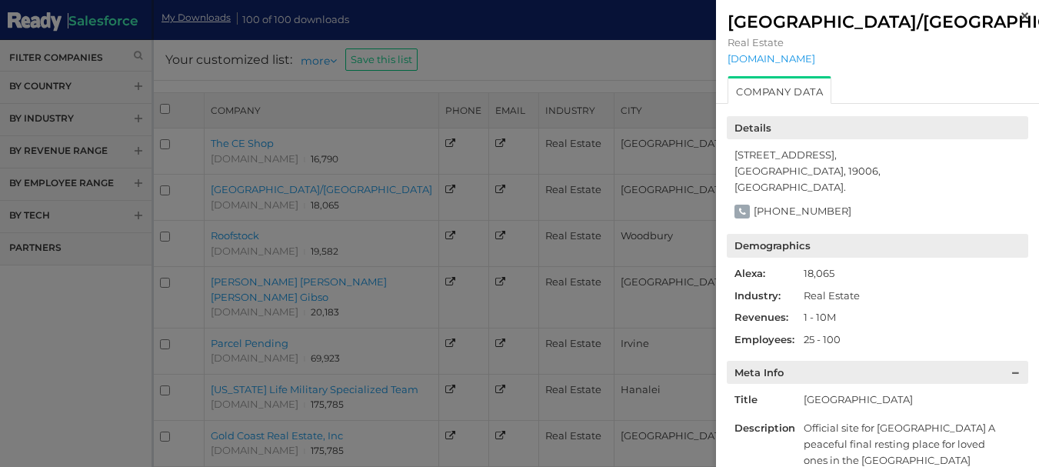
click at [1021, 17] on img at bounding box center [1024, 15] width 7 height 7
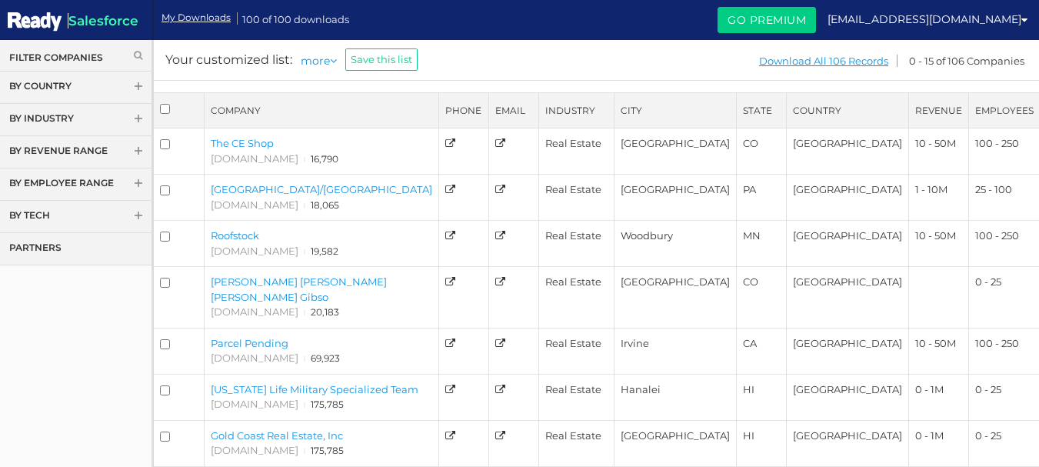
click at [248, 235] on link "Roofstock" at bounding box center [235, 235] width 48 height 12
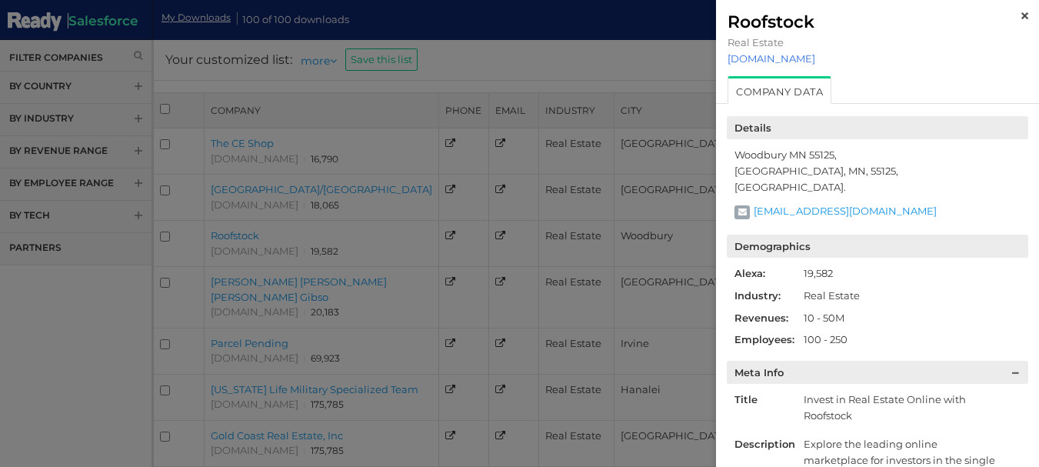
click at [773, 58] on link "[DOMAIN_NAME]" at bounding box center [877, 58] width 300 height 12
click at [1021, 18] on img at bounding box center [1024, 15] width 7 height 7
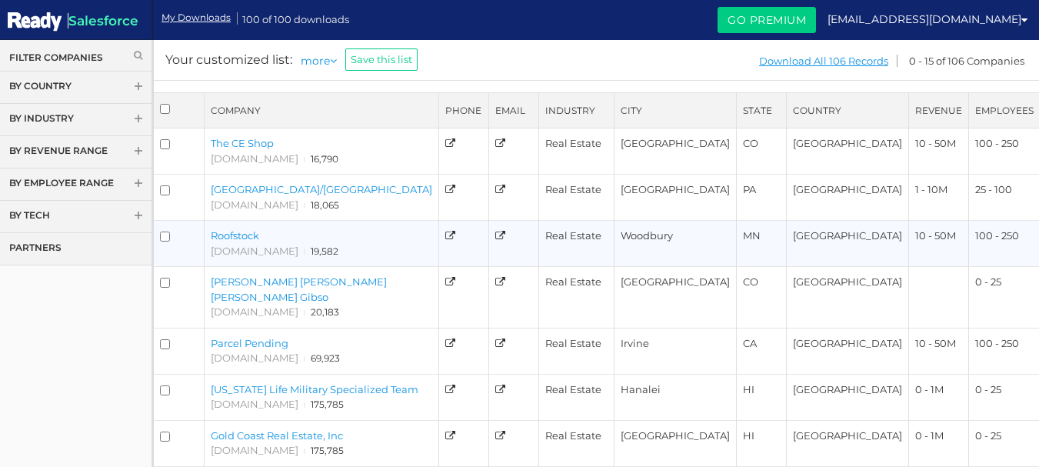
click at [231, 237] on link "Roofstock" at bounding box center [235, 235] width 48 height 12
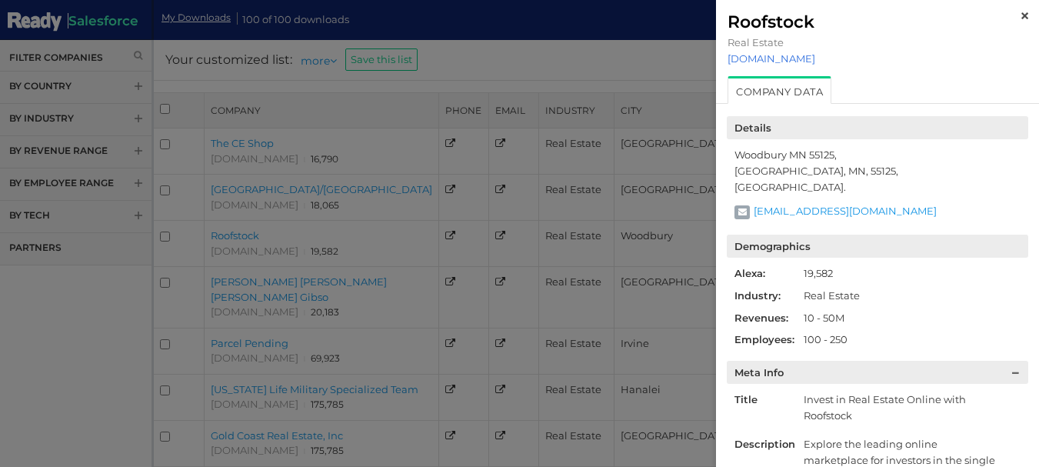
click at [775, 62] on link "[DOMAIN_NAME]" at bounding box center [877, 58] width 300 height 12
